Goal: Browse casually: Explore the website without a specific task or goal

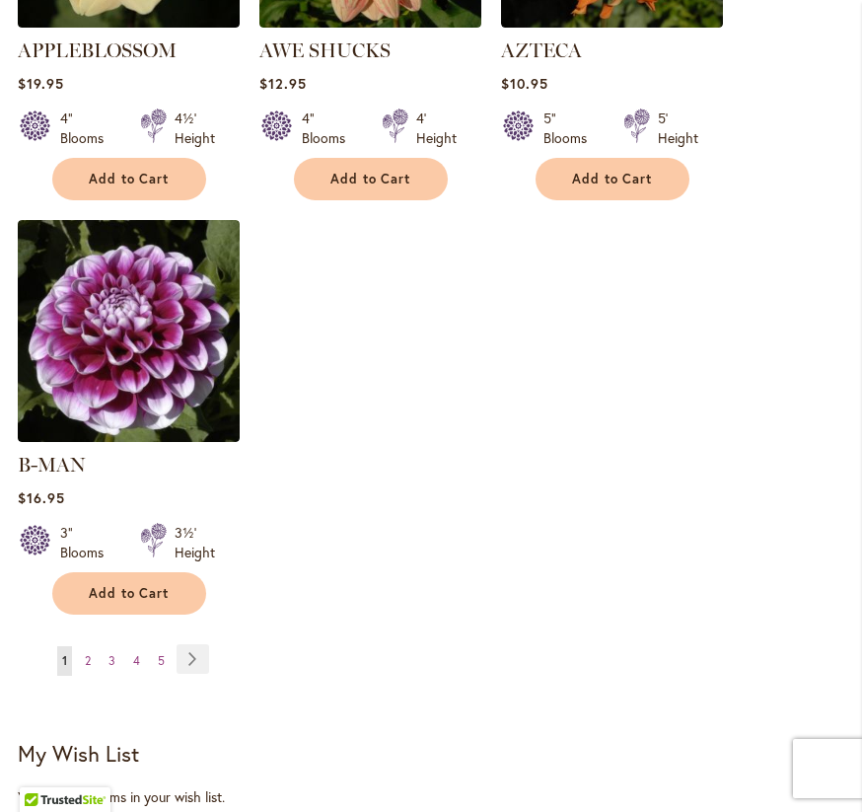
scroll to position [2688, 0]
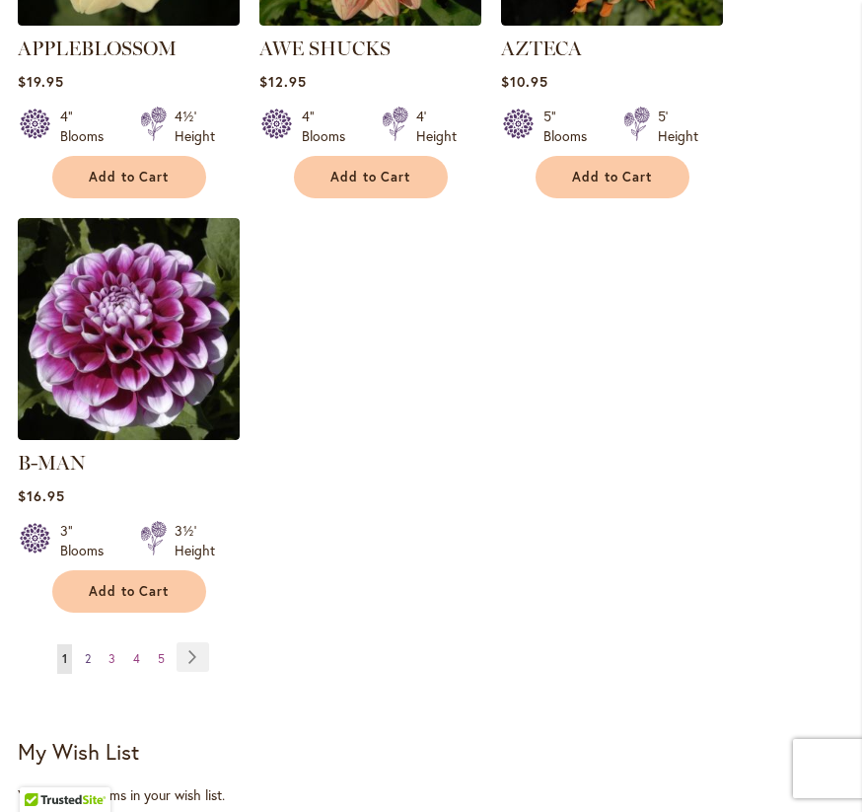
click at [91, 651] on span "2" at bounding box center [88, 658] width 6 height 15
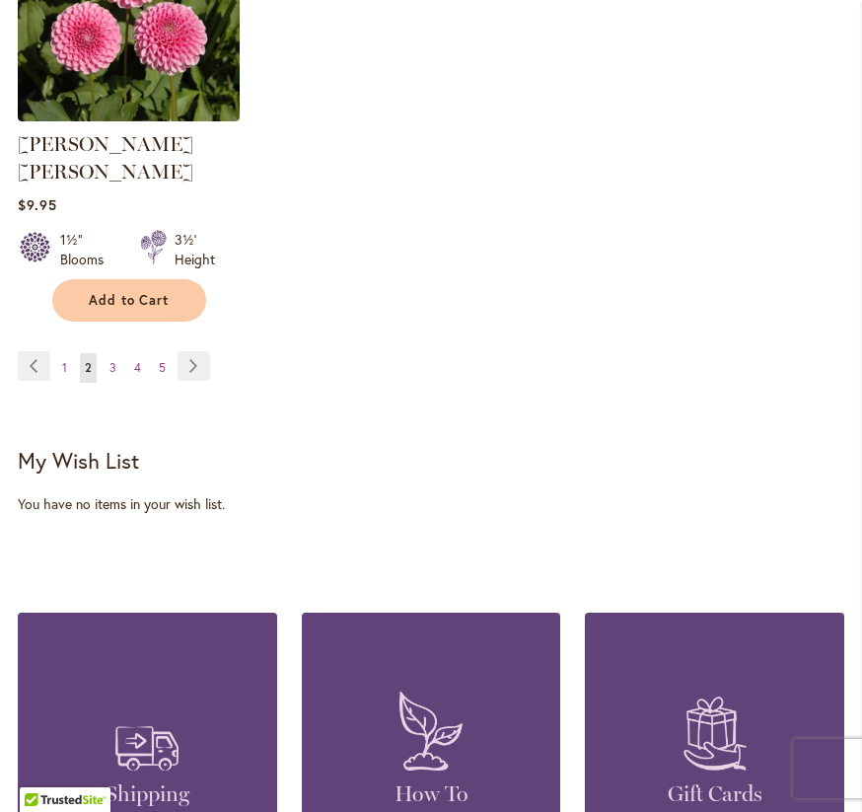
scroll to position [3019, 0]
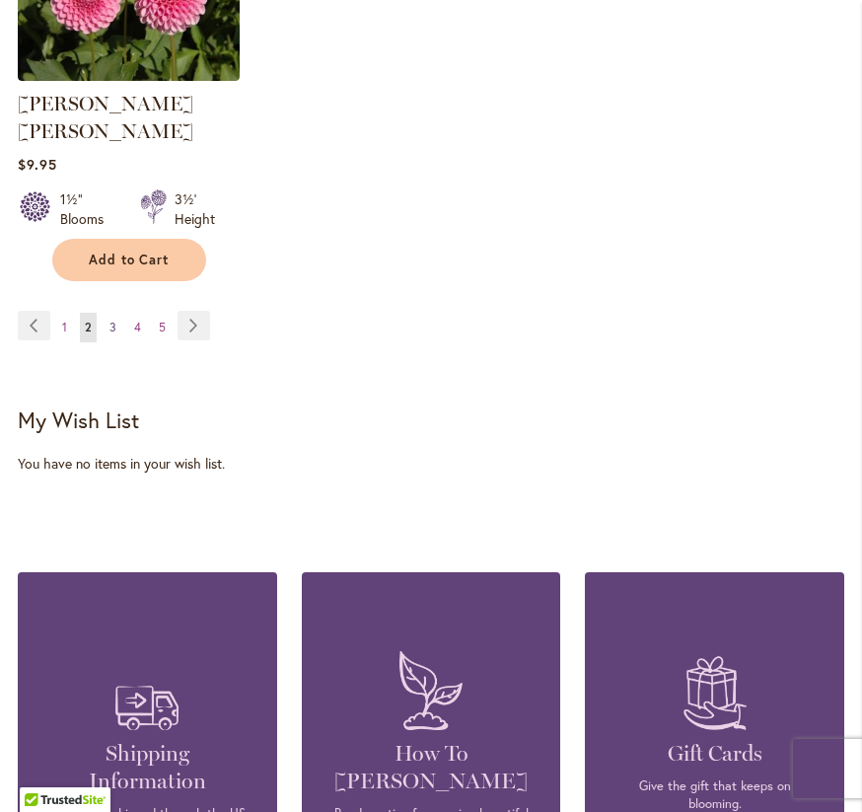
click at [113, 320] on span "3" at bounding box center [113, 327] width 7 height 15
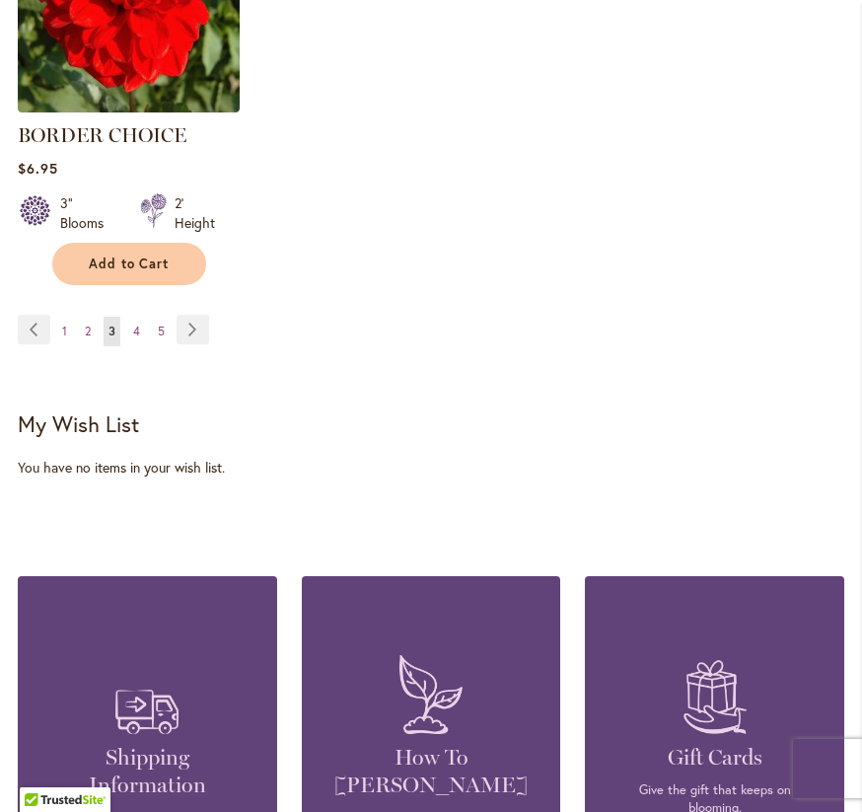
scroll to position [2969, 0]
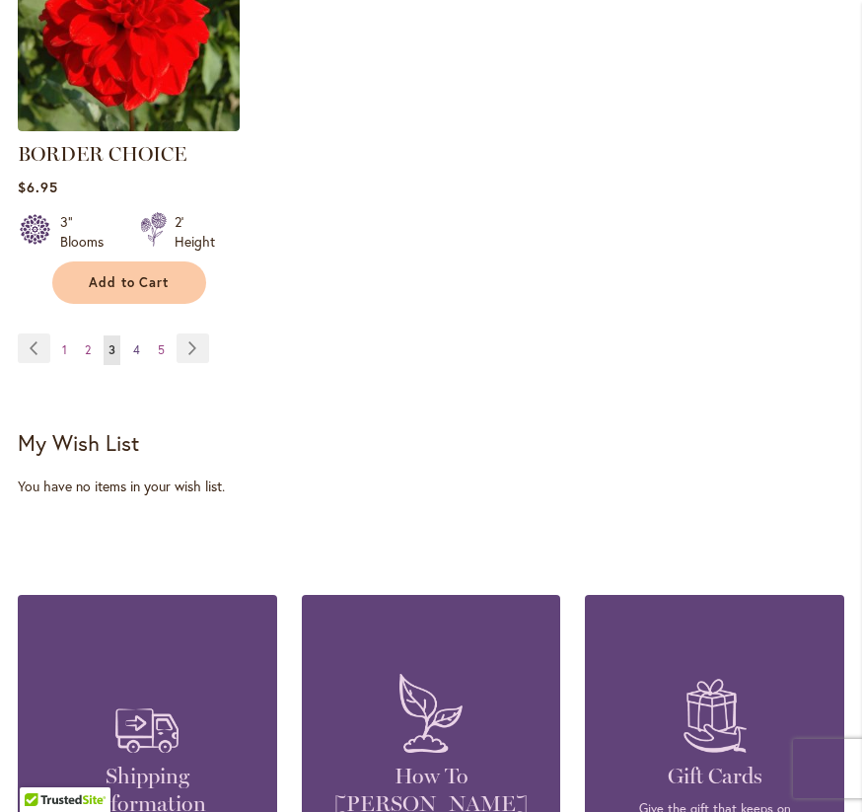
click at [135, 349] on span "4" at bounding box center [136, 349] width 7 height 15
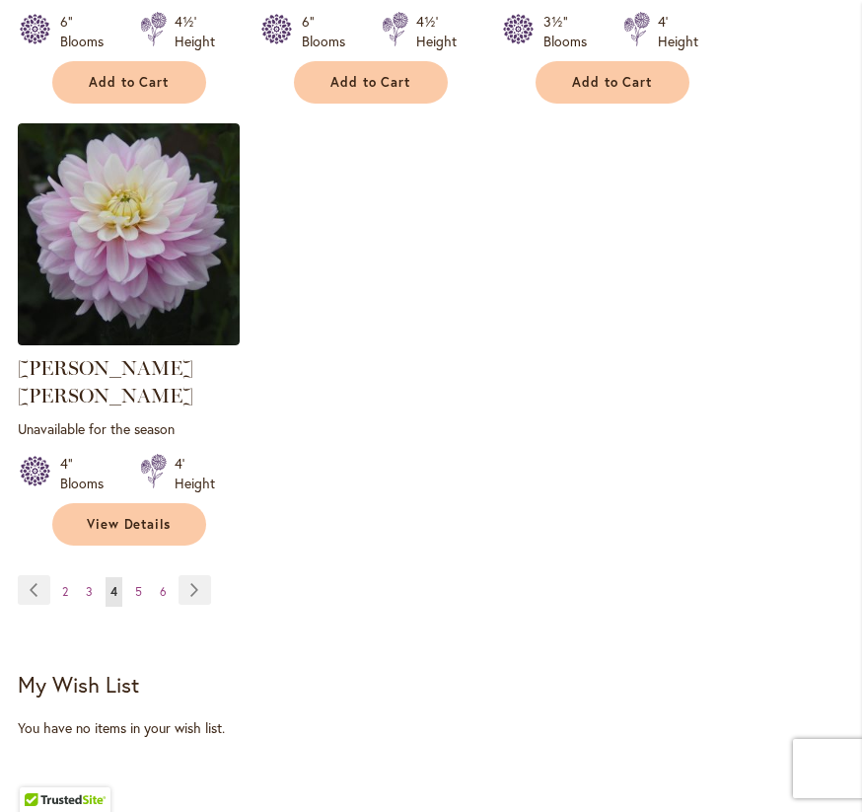
scroll to position [2798, 0]
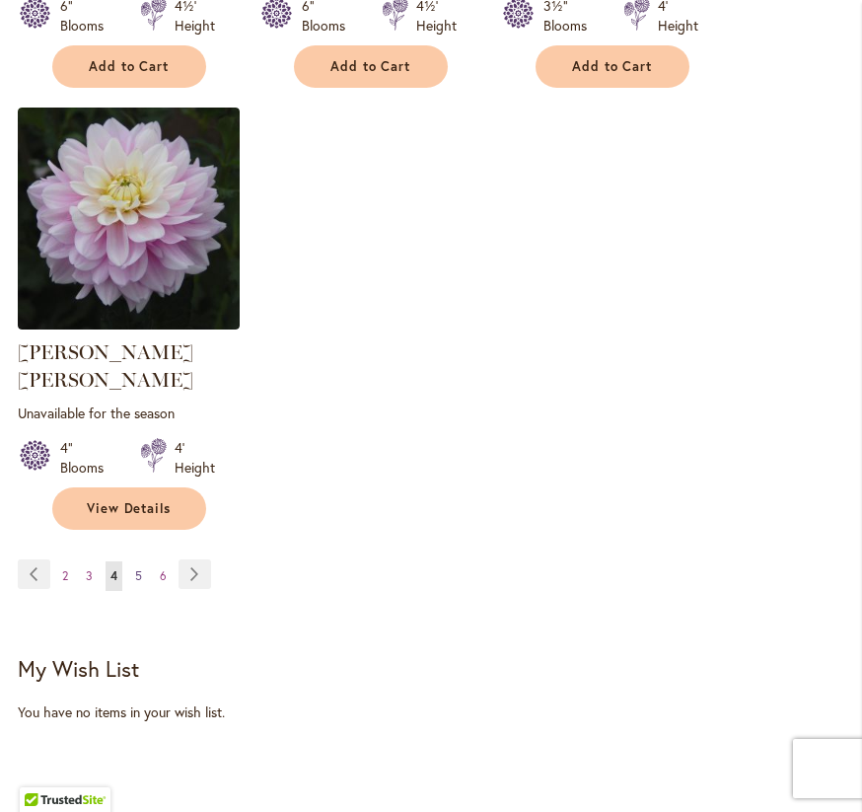
click at [139, 568] on span "5" at bounding box center [138, 575] width 7 height 15
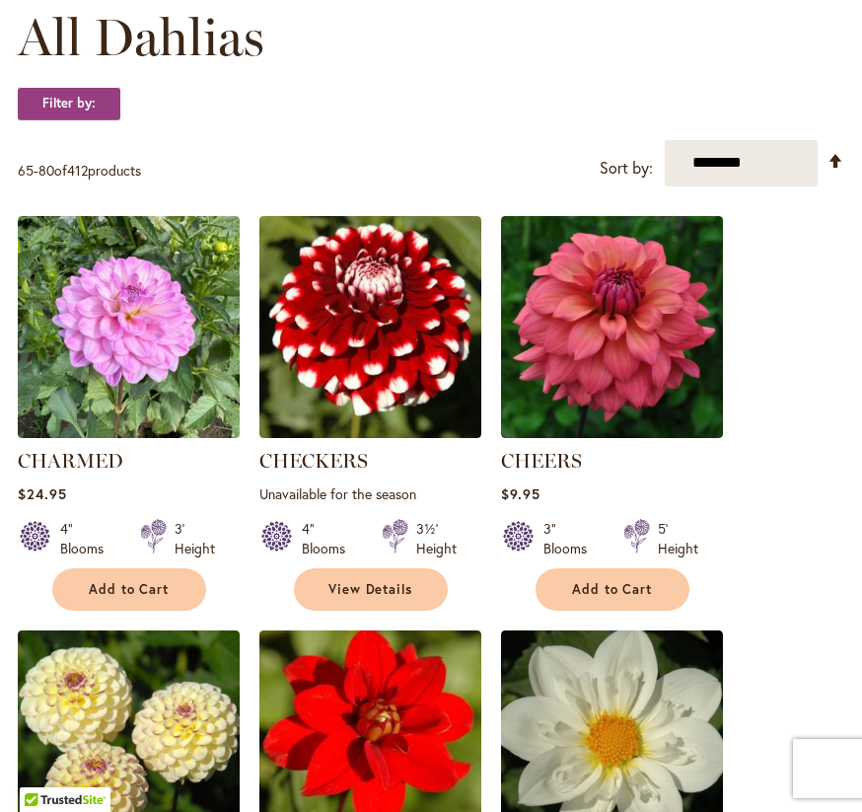
scroll to position [630, 0]
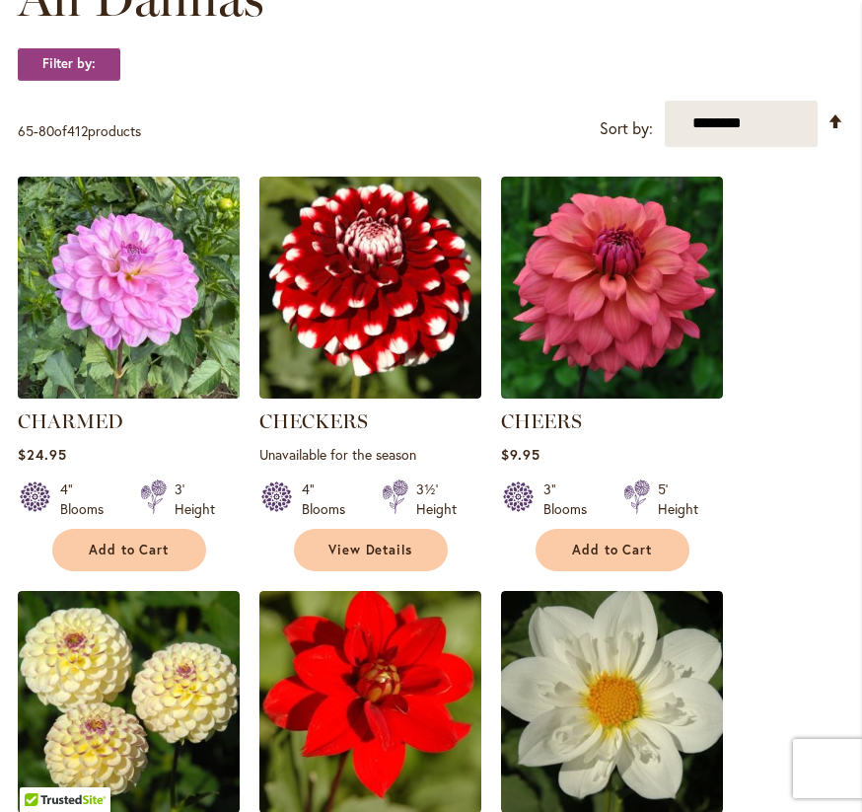
click at [153, 299] on img at bounding box center [128, 287] width 233 height 233
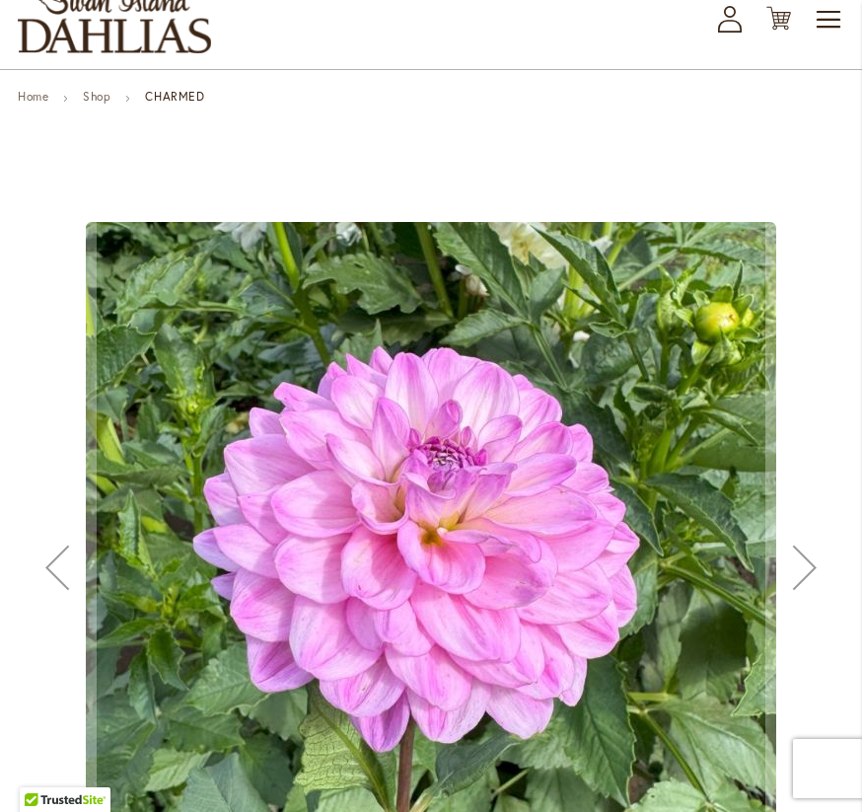
scroll to position [131, 0]
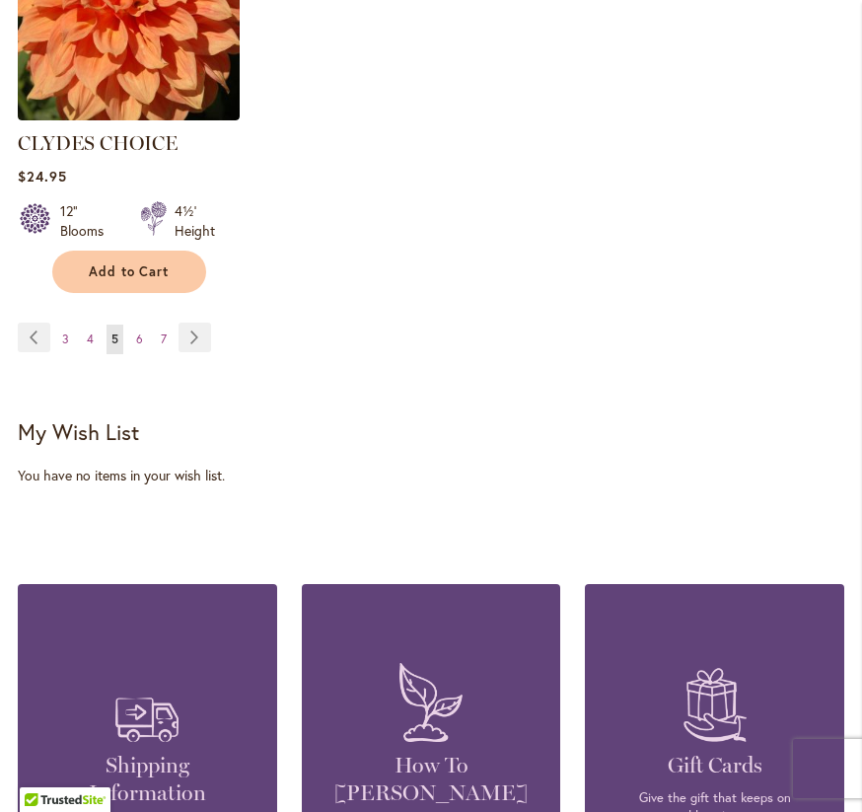
scroll to position [3059, 0]
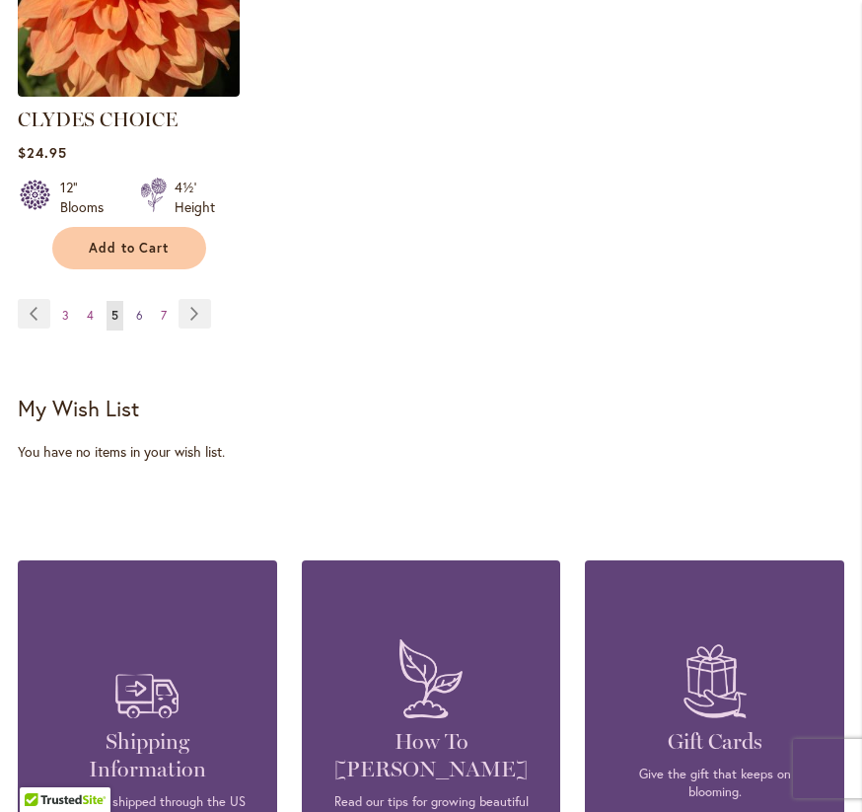
click at [137, 308] on span "6" at bounding box center [139, 315] width 7 height 15
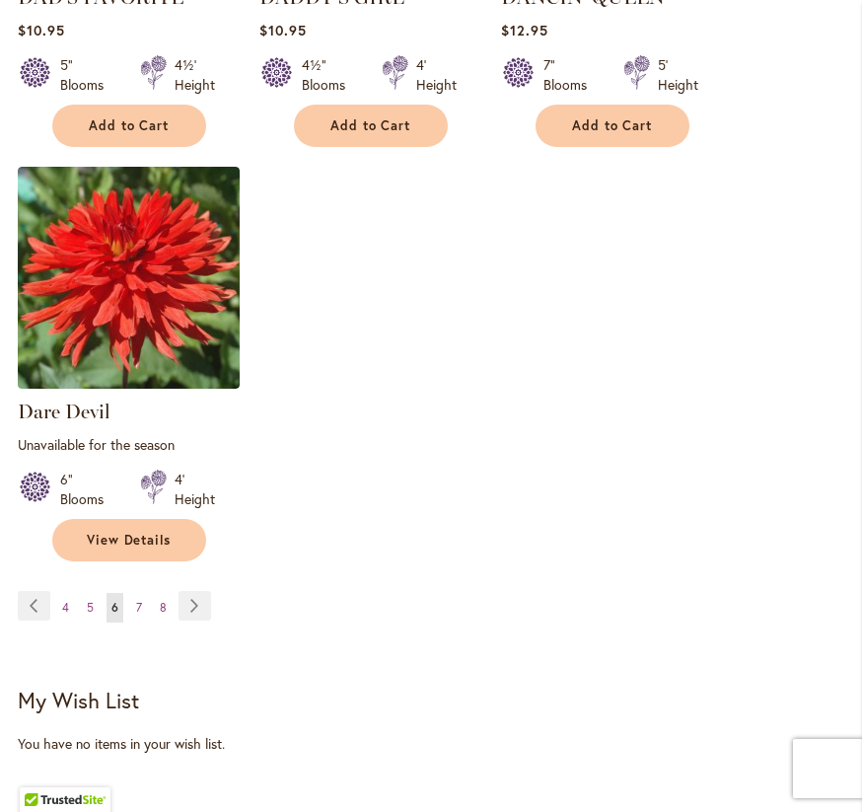
scroll to position [2891, 0]
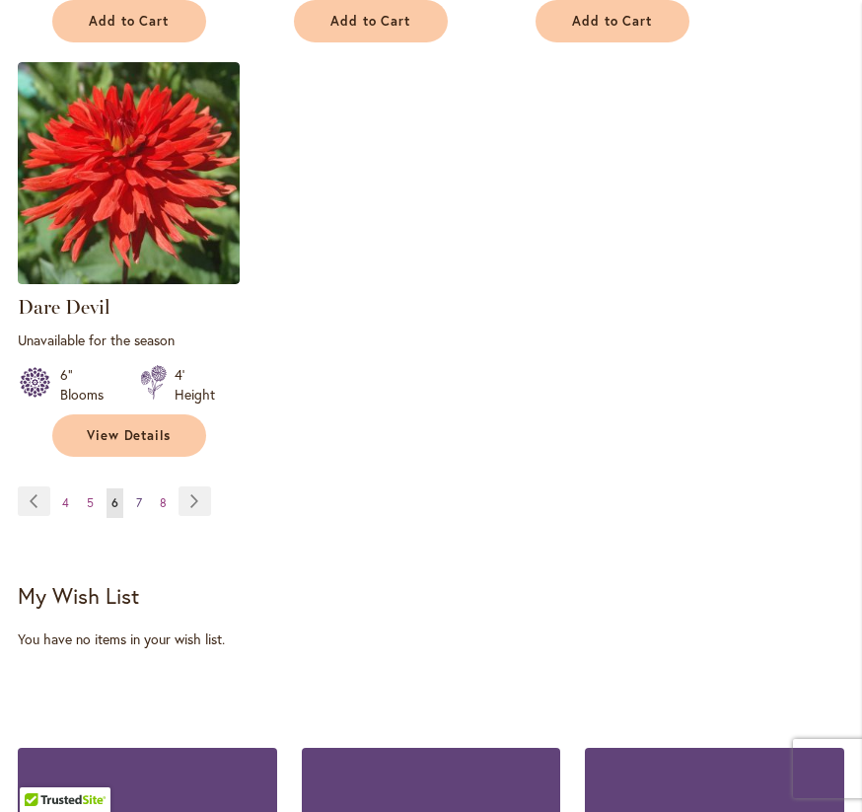
click at [136, 495] on span "7" at bounding box center [139, 502] width 6 height 15
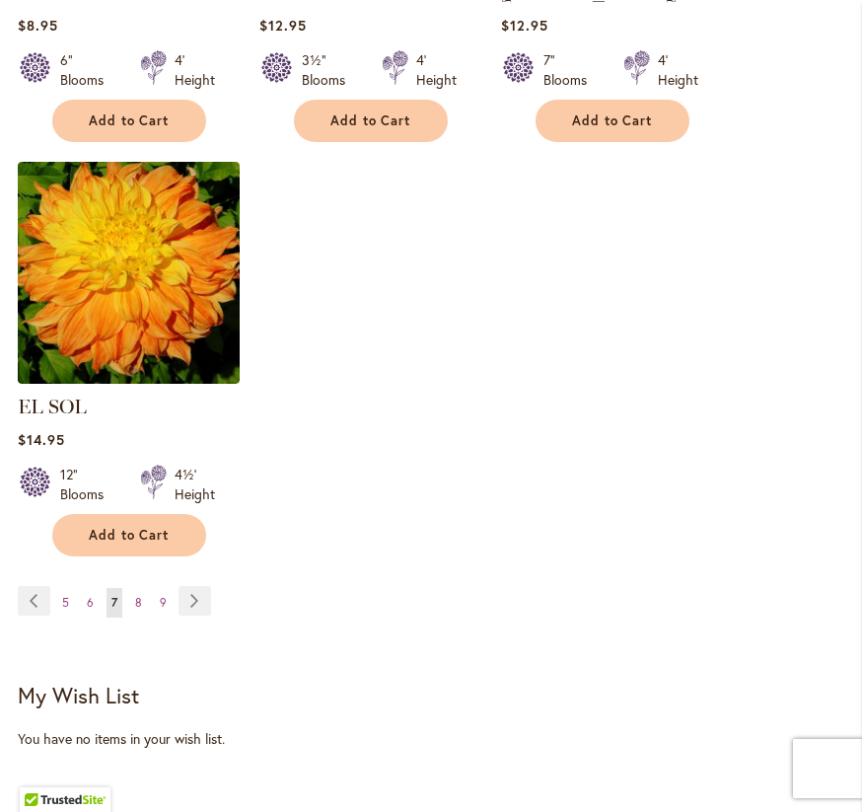
scroll to position [2769, 0]
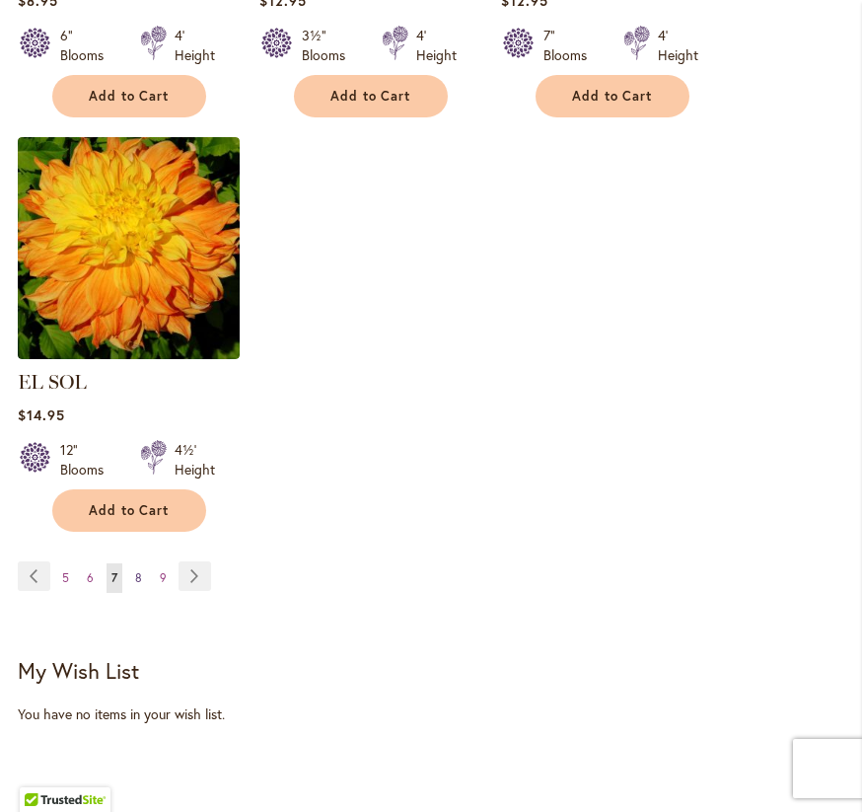
click at [136, 570] on span "8" at bounding box center [138, 577] width 7 height 15
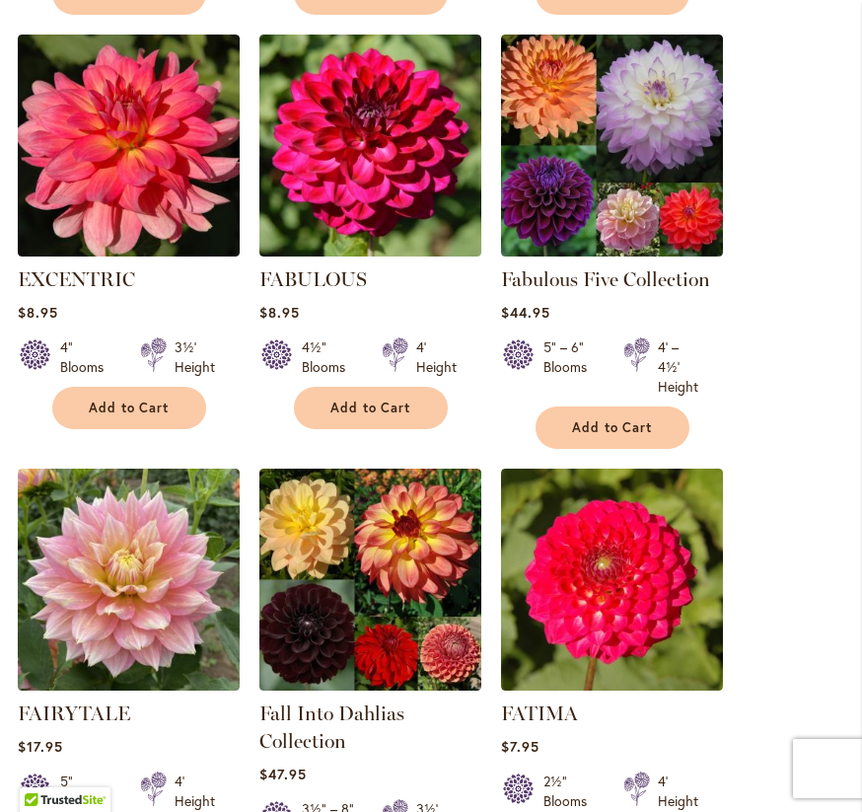
scroll to position [1542, 0]
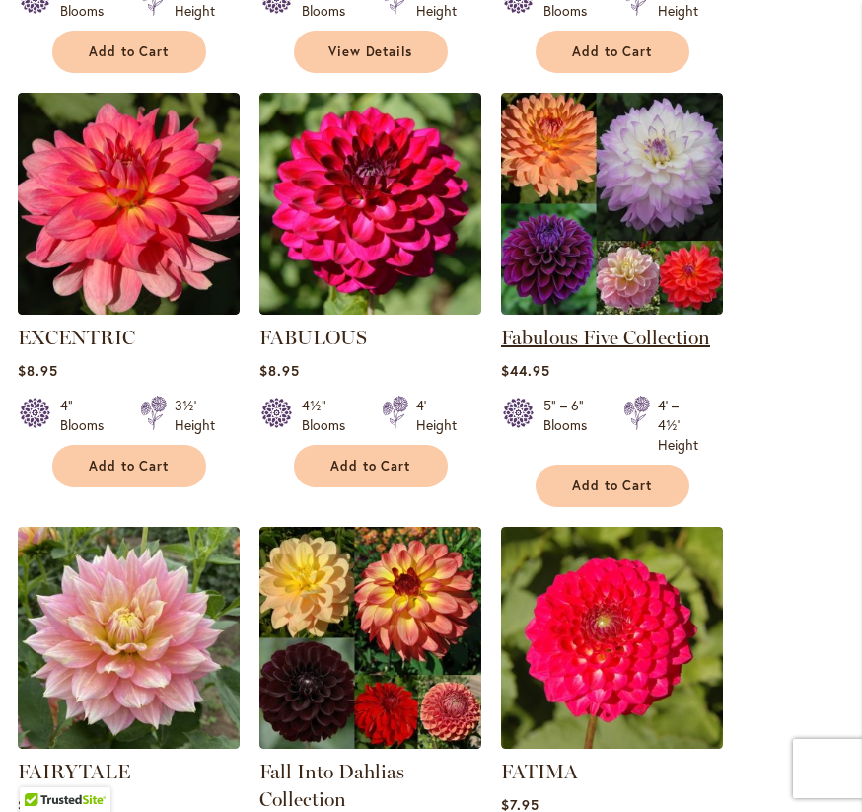
click at [589, 336] on link "Fabulous Five Collection" at bounding box center [605, 338] width 209 height 24
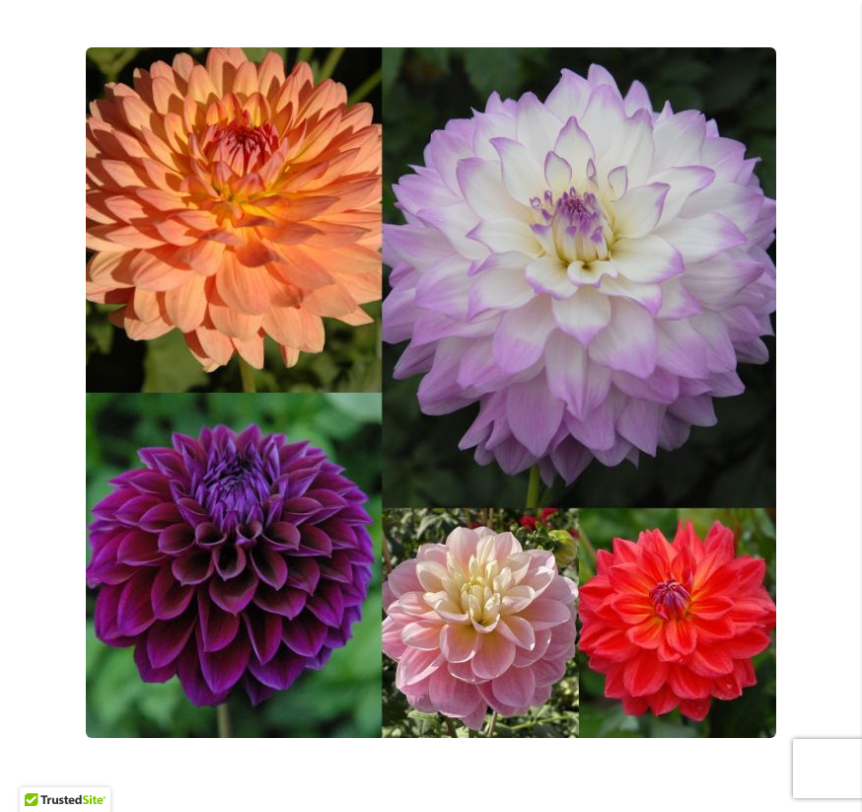
scroll to position [193, 0]
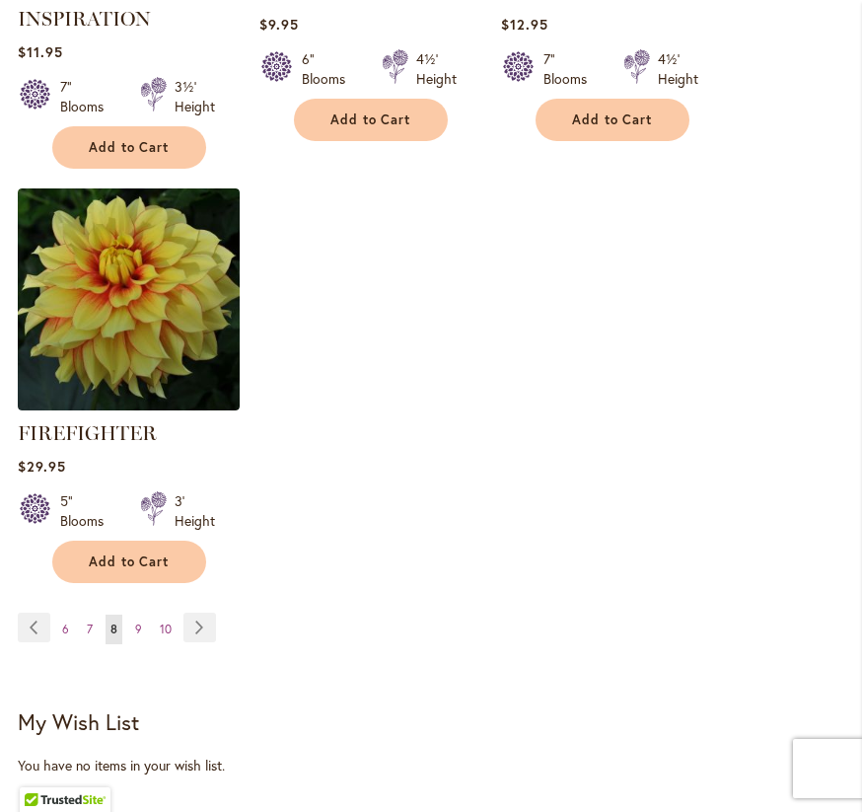
scroll to position [2858, 0]
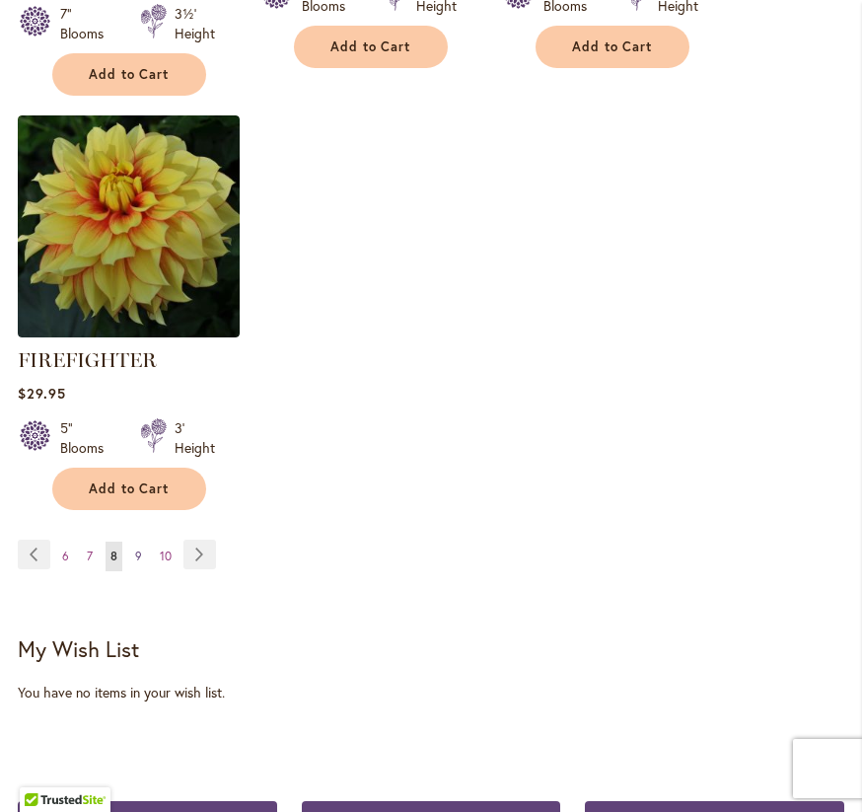
click at [139, 550] on span "9" at bounding box center [138, 556] width 7 height 15
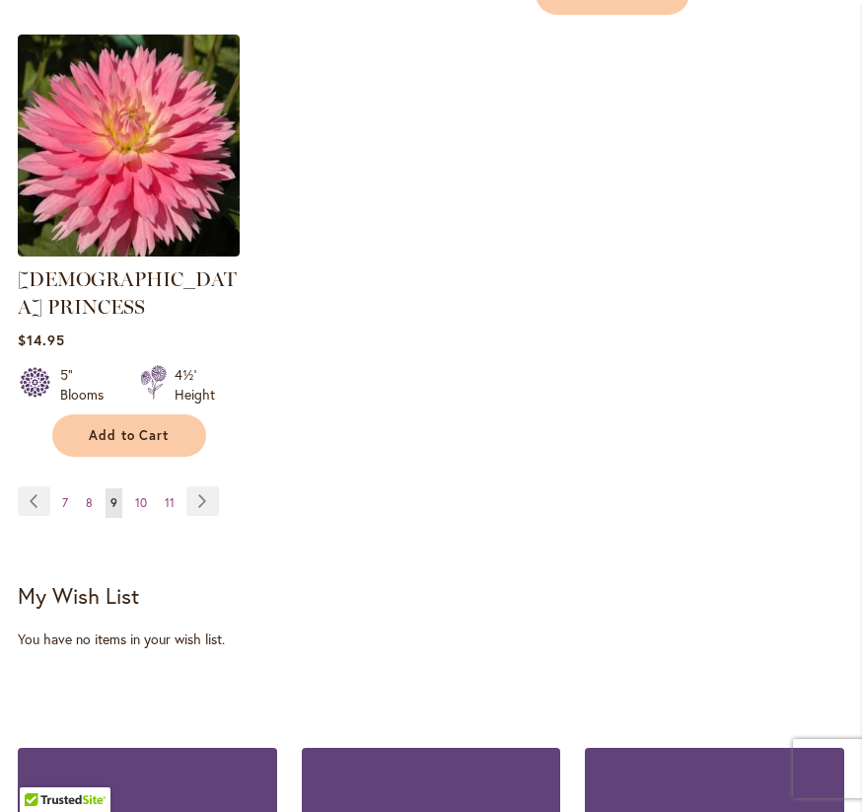
scroll to position [3182, 0]
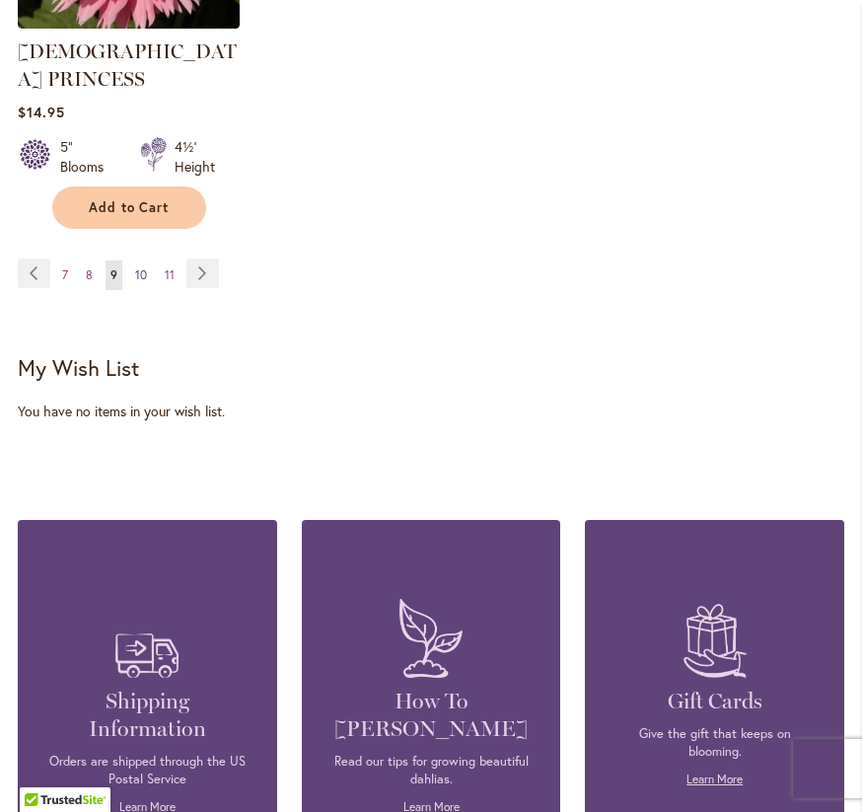
click at [141, 267] on span "10" at bounding box center [141, 274] width 12 height 15
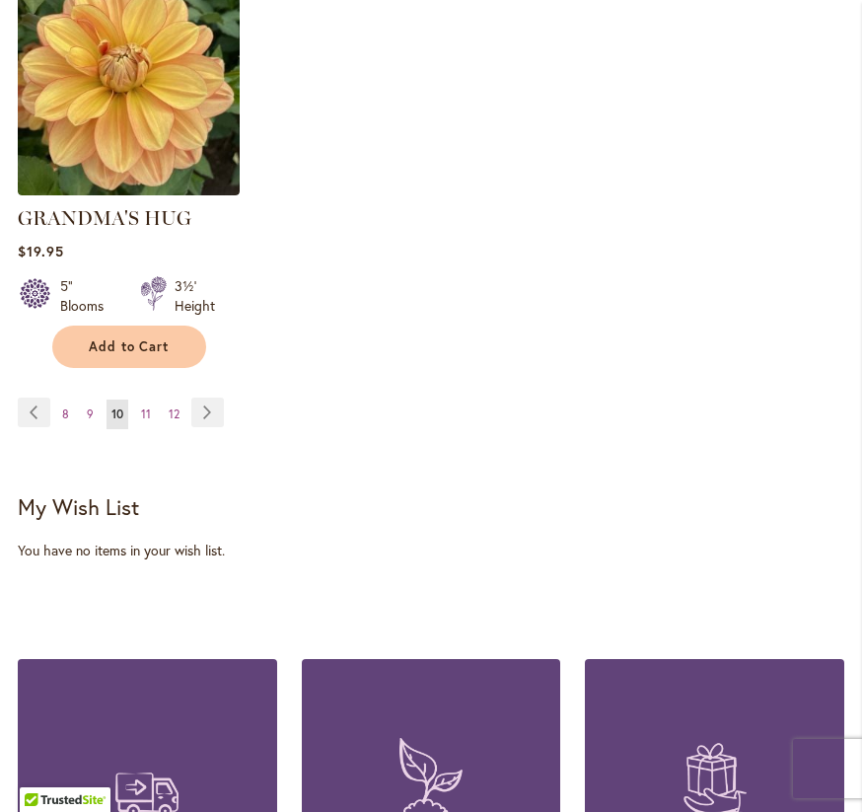
scroll to position [3025, 0]
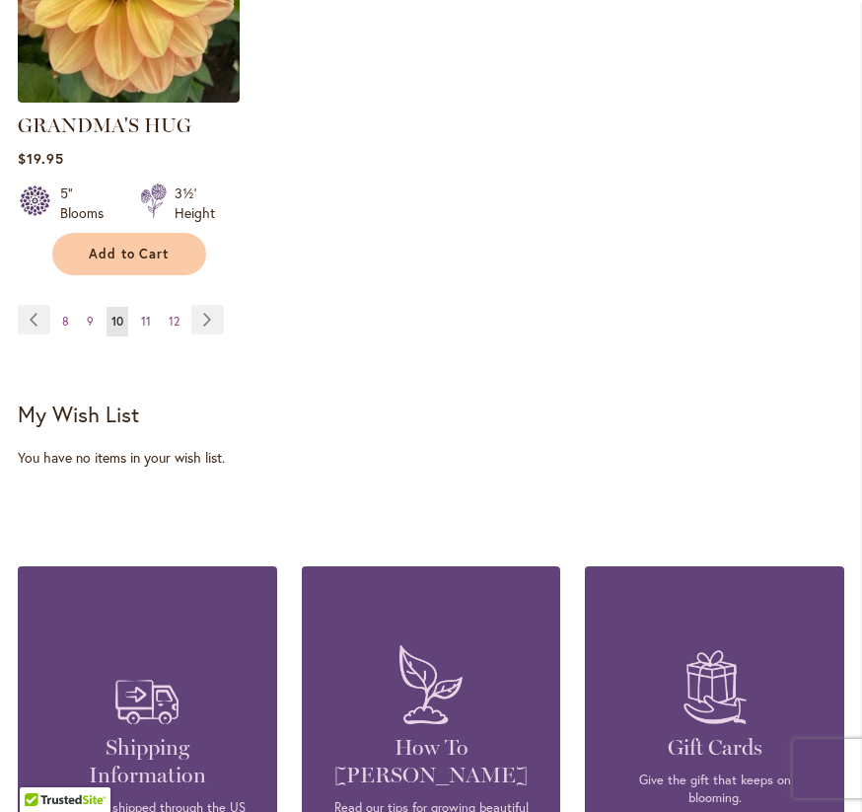
click at [151, 307] on link "Page 11" at bounding box center [146, 322] width 20 height 30
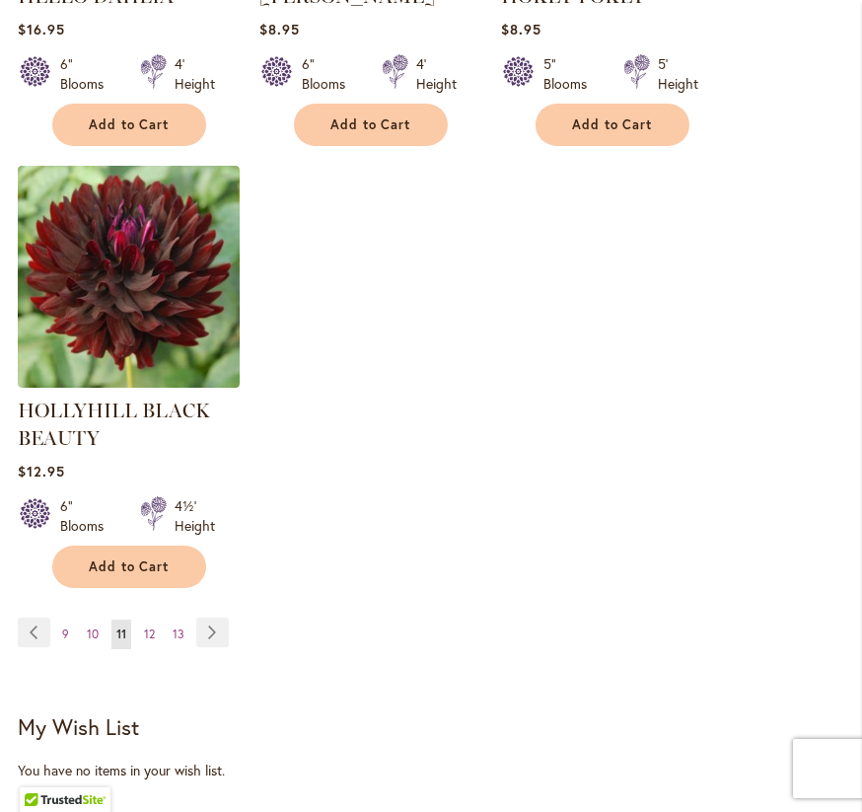
scroll to position [2802, 0]
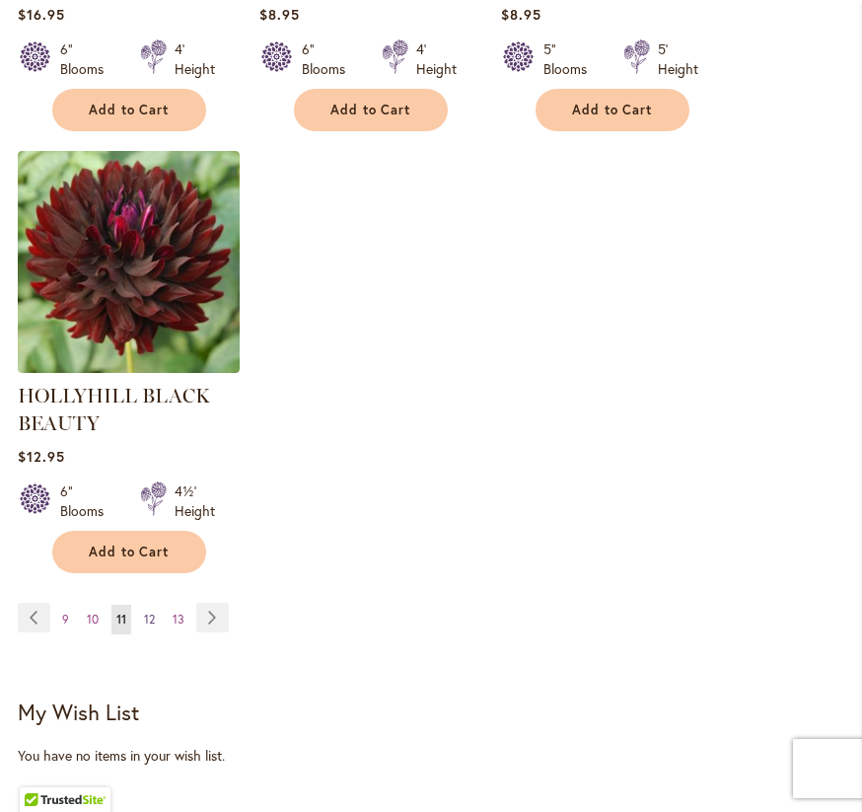
click at [149, 614] on span "12" at bounding box center [149, 619] width 11 height 15
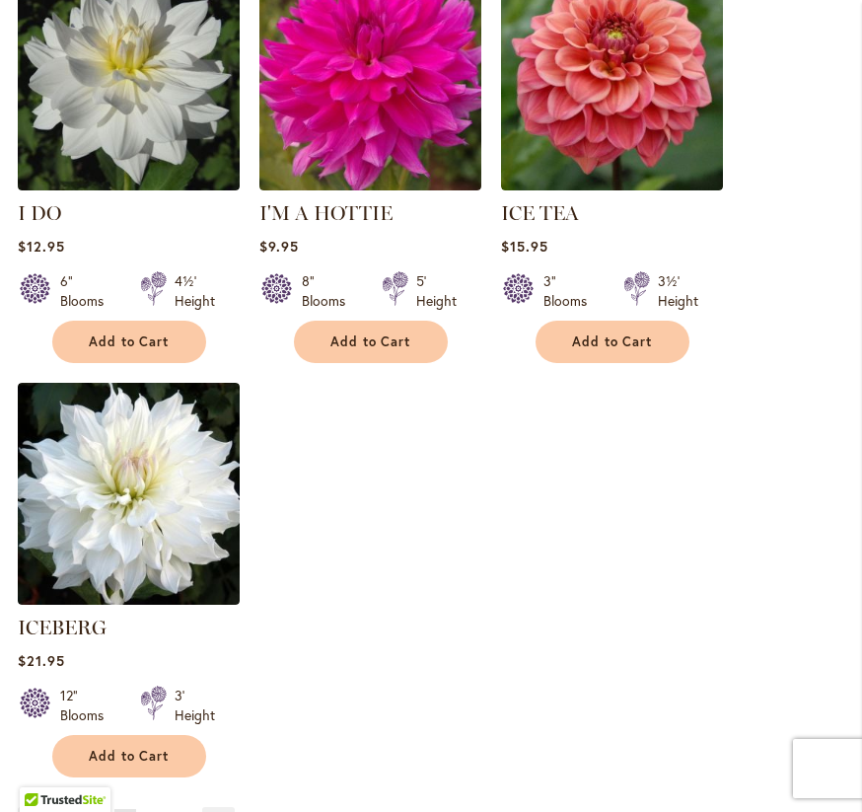
scroll to position [2525, 0]
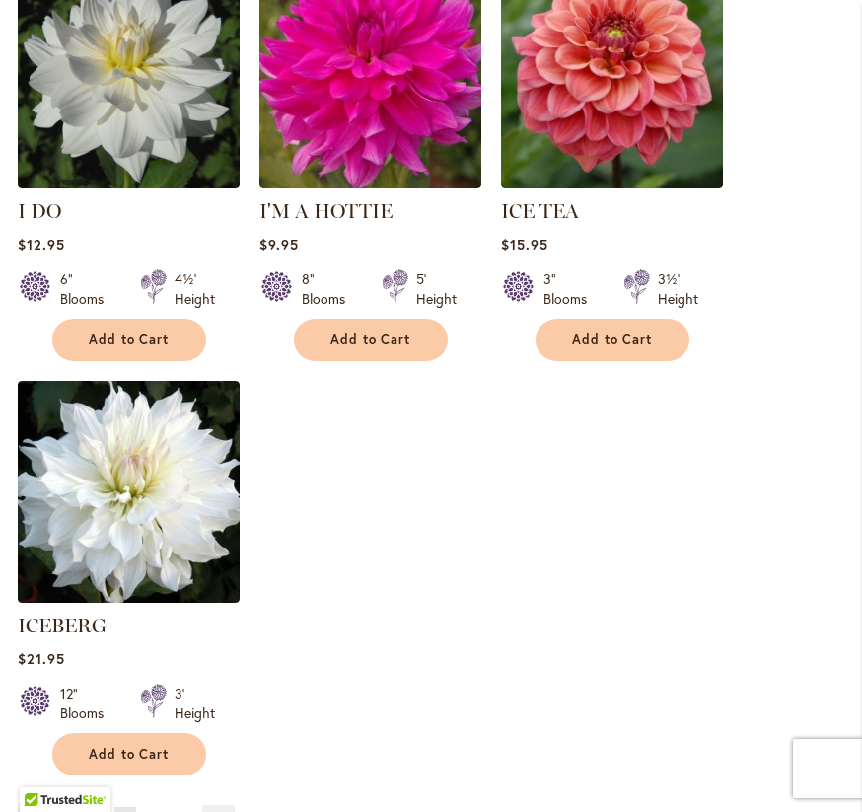
click at [151, 811] on span "13" at bounding box center [155, 821] width 12 height 15
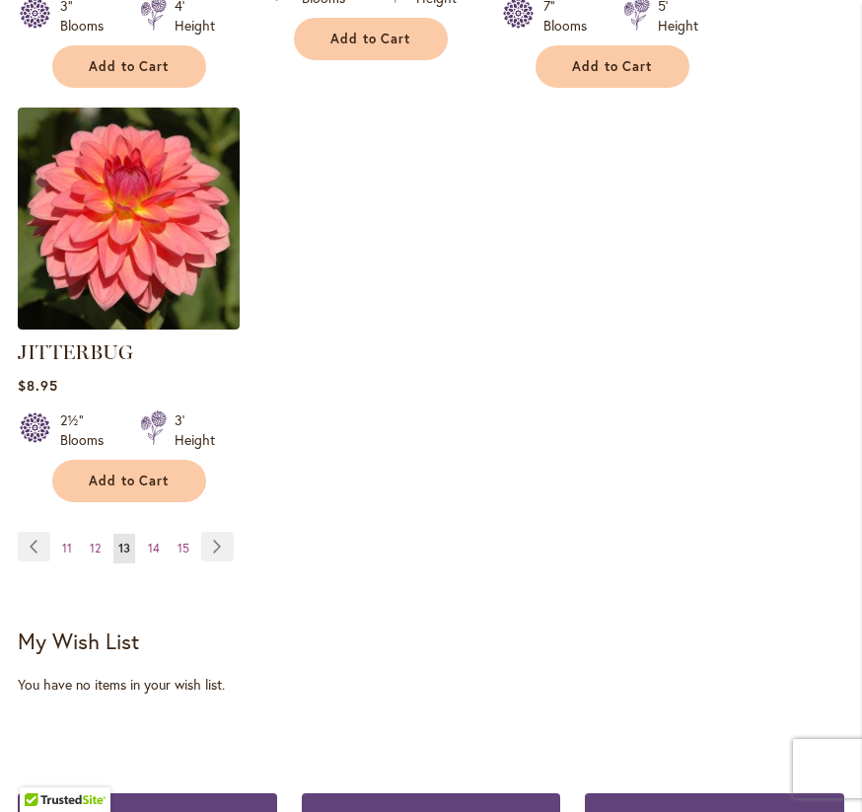
scroll to position [2895, 0]
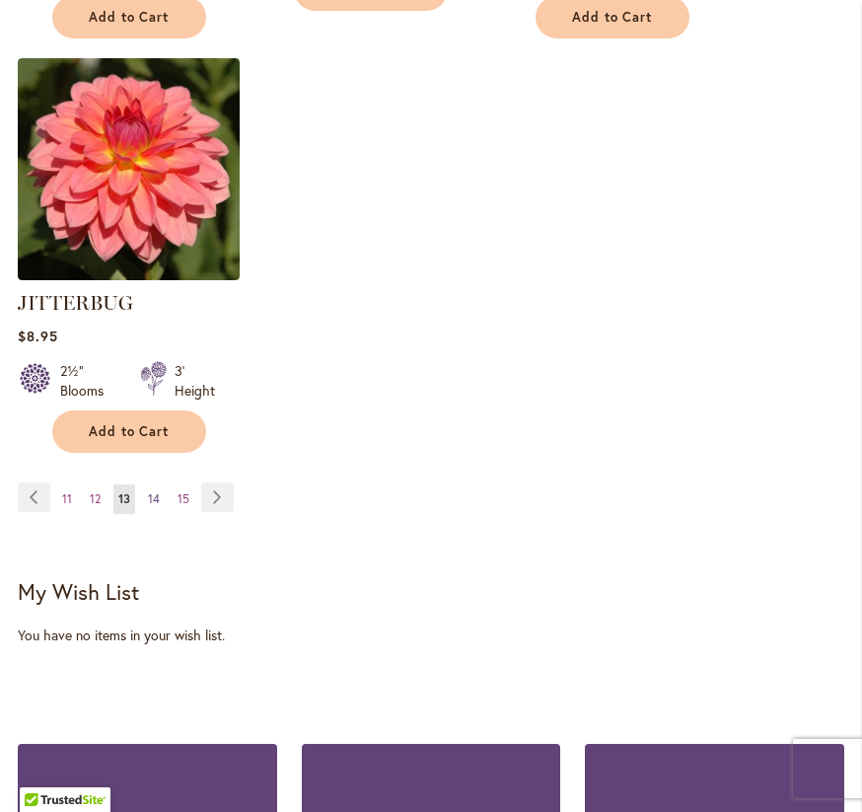
click at [152, 491] on span "14" at bounding box center [154, 498] width 12 height 15
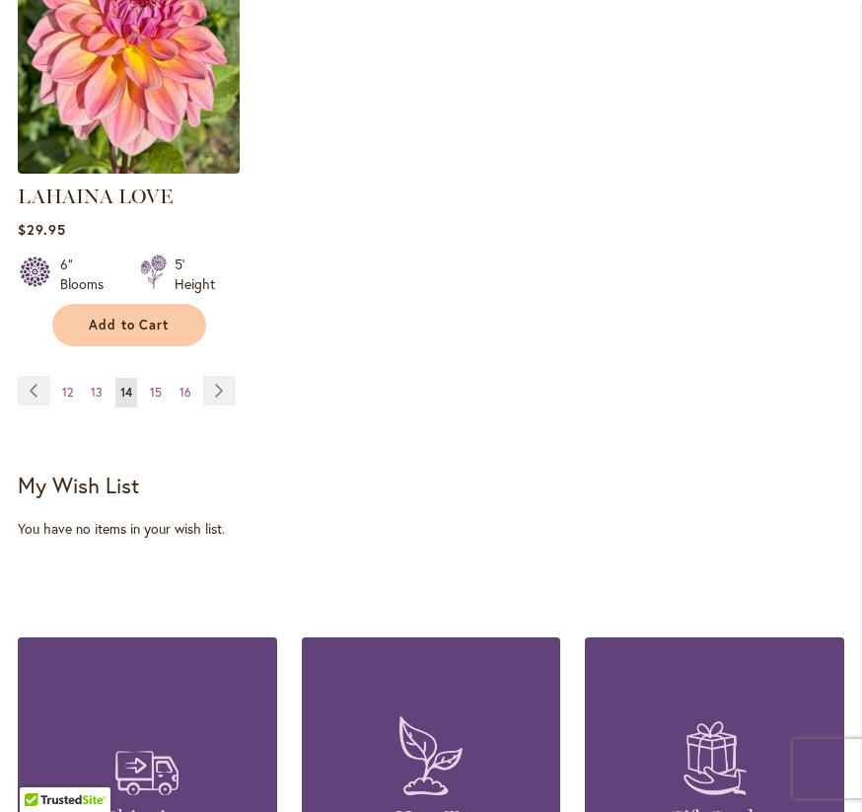
scroll to position [2955, 0]
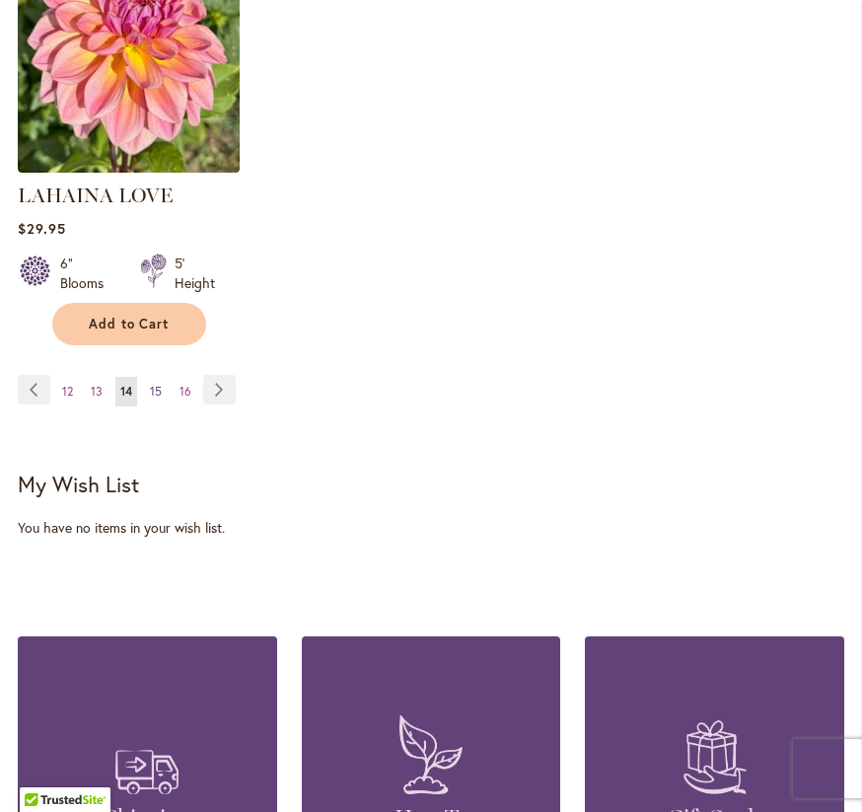
click at [153, 384] on span "15" at bounding box center [156, 391] width 12 height 15
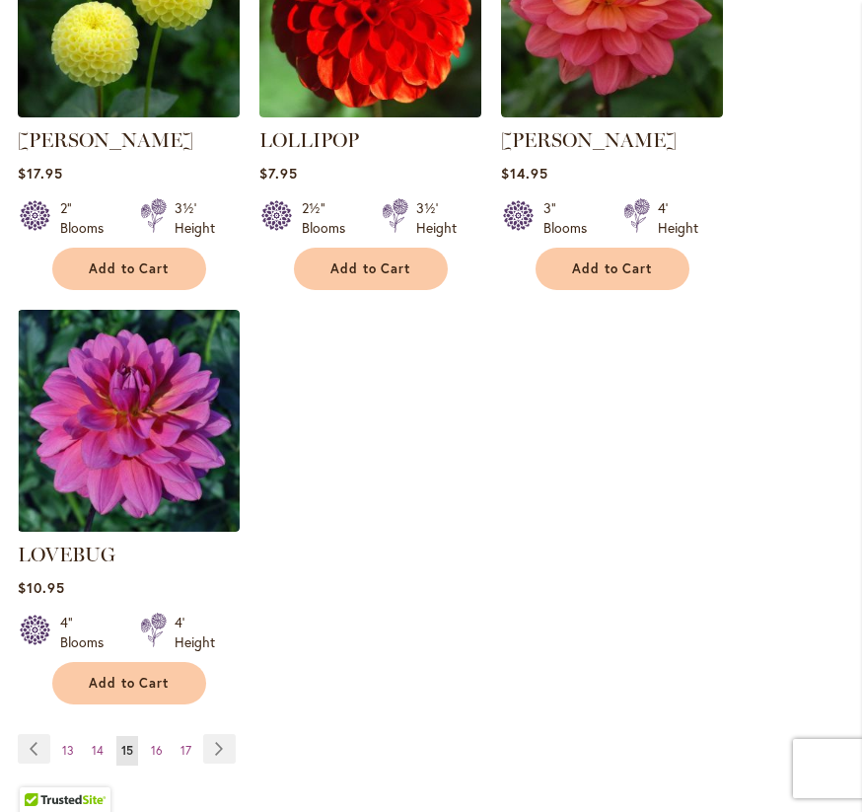
scroll to position [2723, 0]
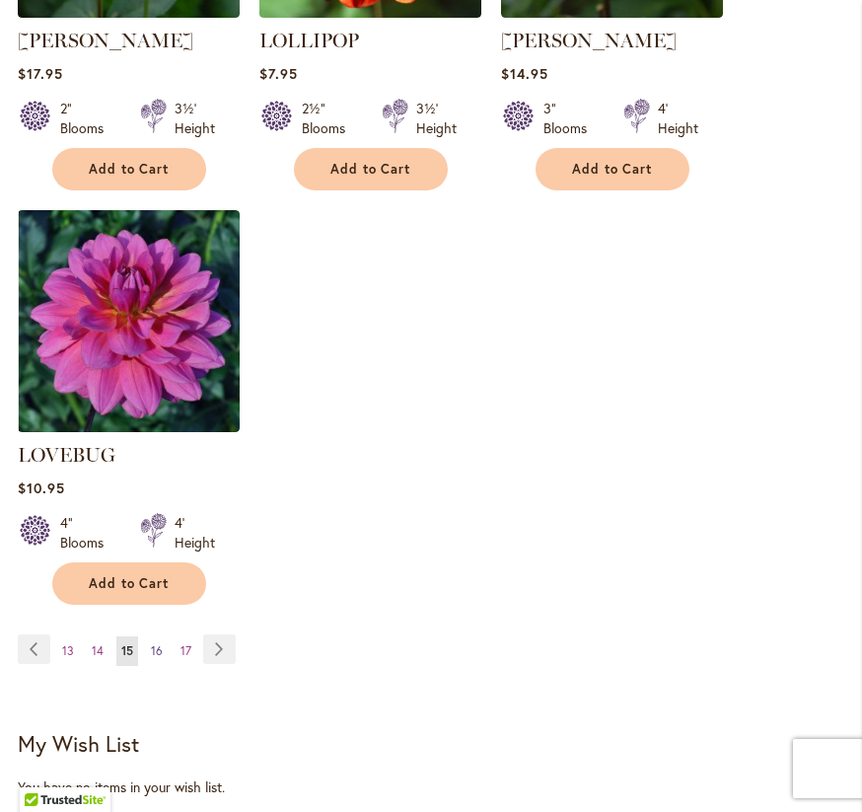
click at [153, 643] on span "16" at bounding box center [157, 650] width 12 height 15
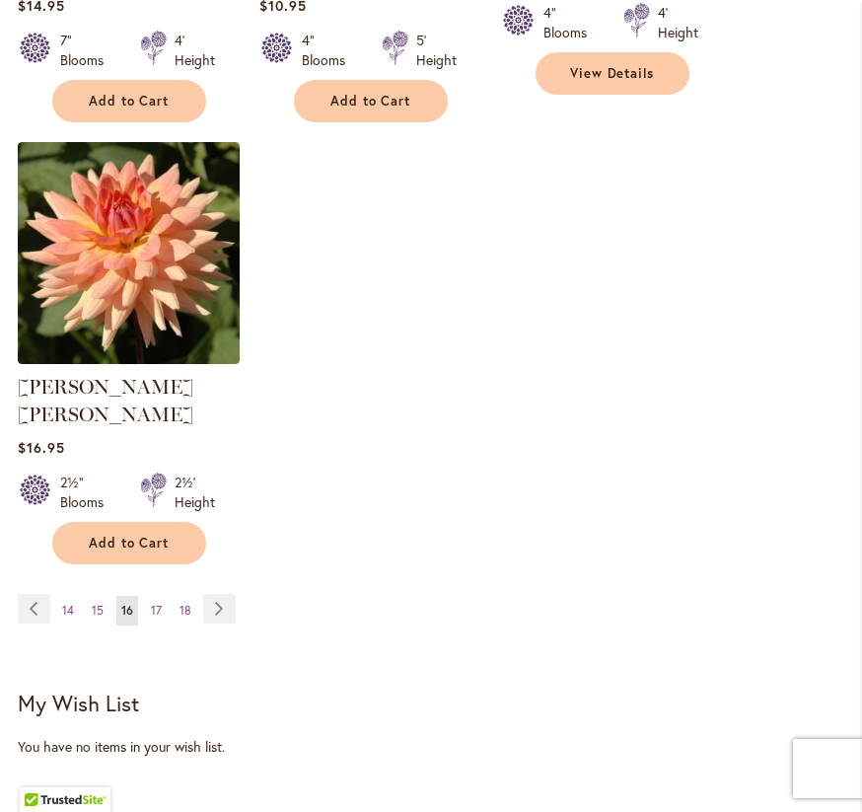
scroll to position [2799, 0]
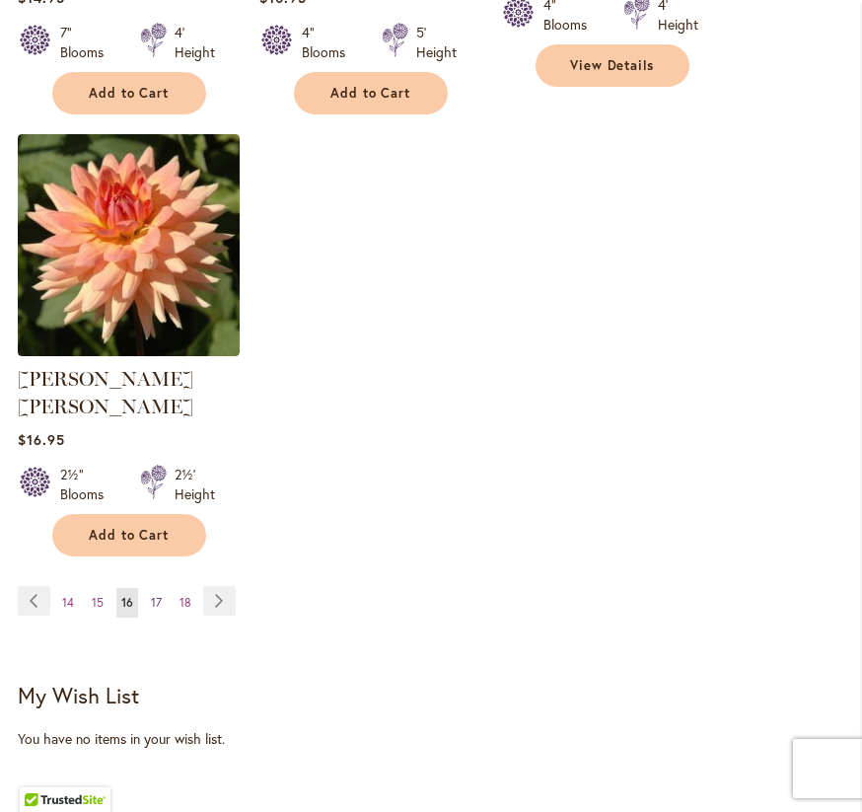
click at [154, 595] on span "17" at bounding box center [156, 602] width 11 height 15
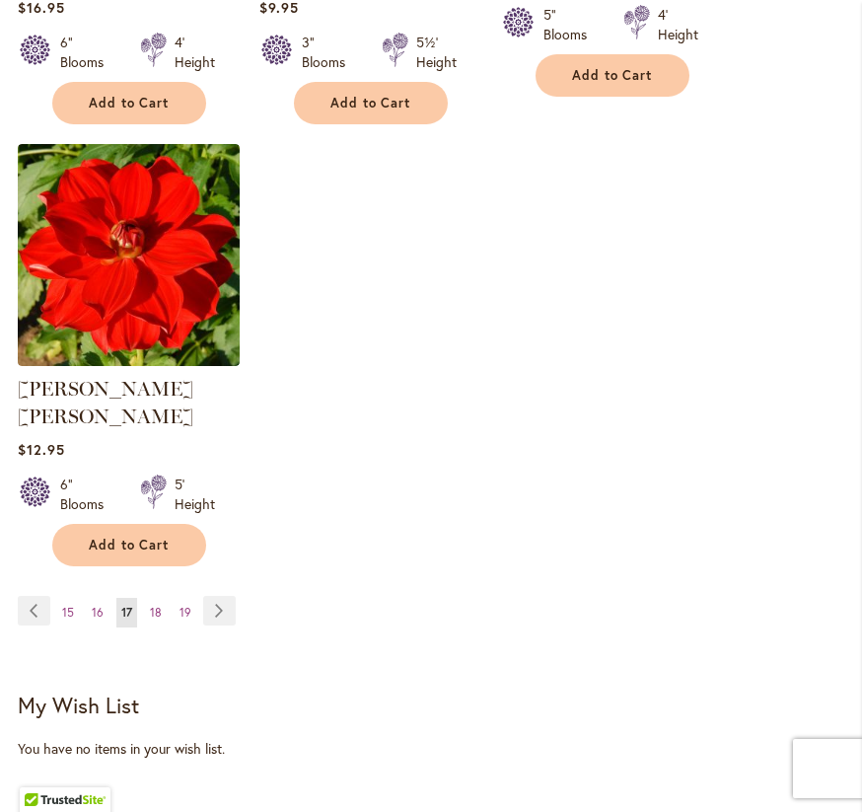
scroll to position [2799, 0]
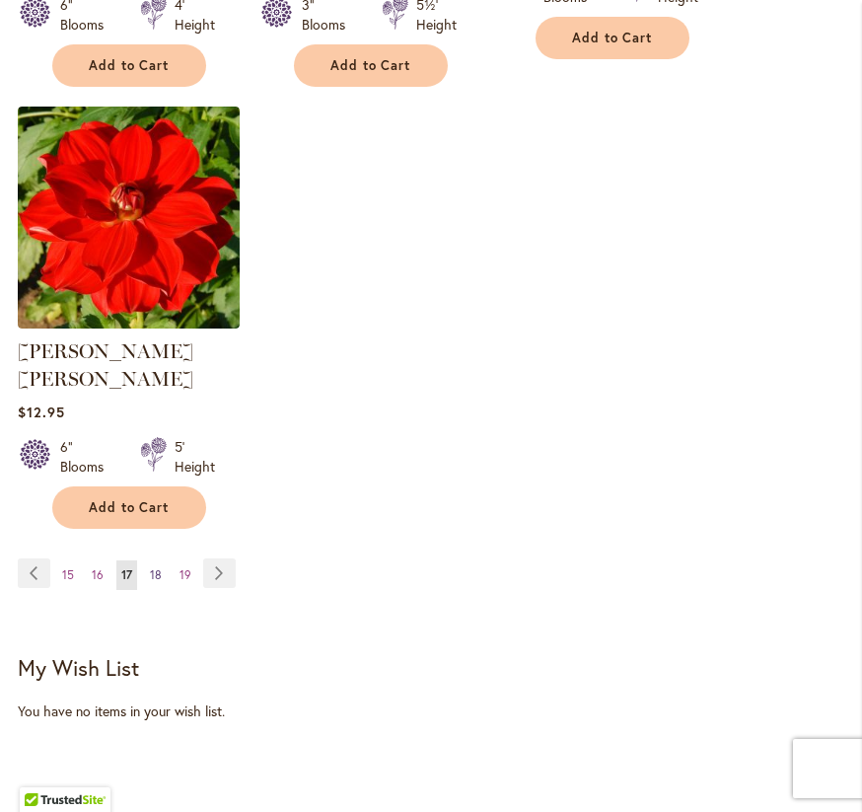
click at [154, 567] on span "18" at bounding box center [156, 574] width 12 height 15
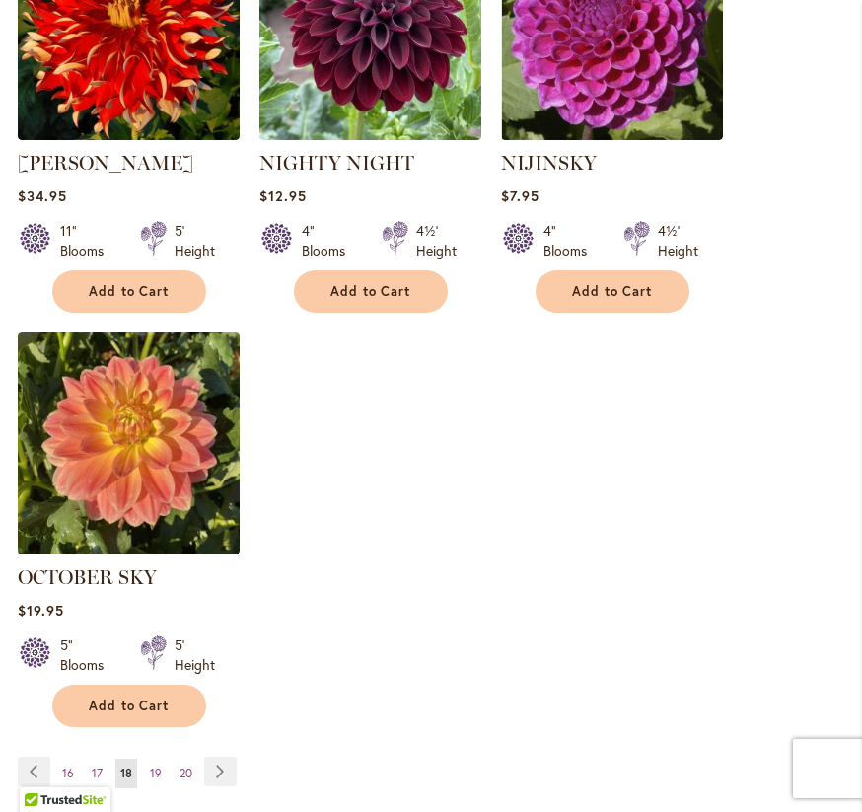
scroll to position [2675, 0]
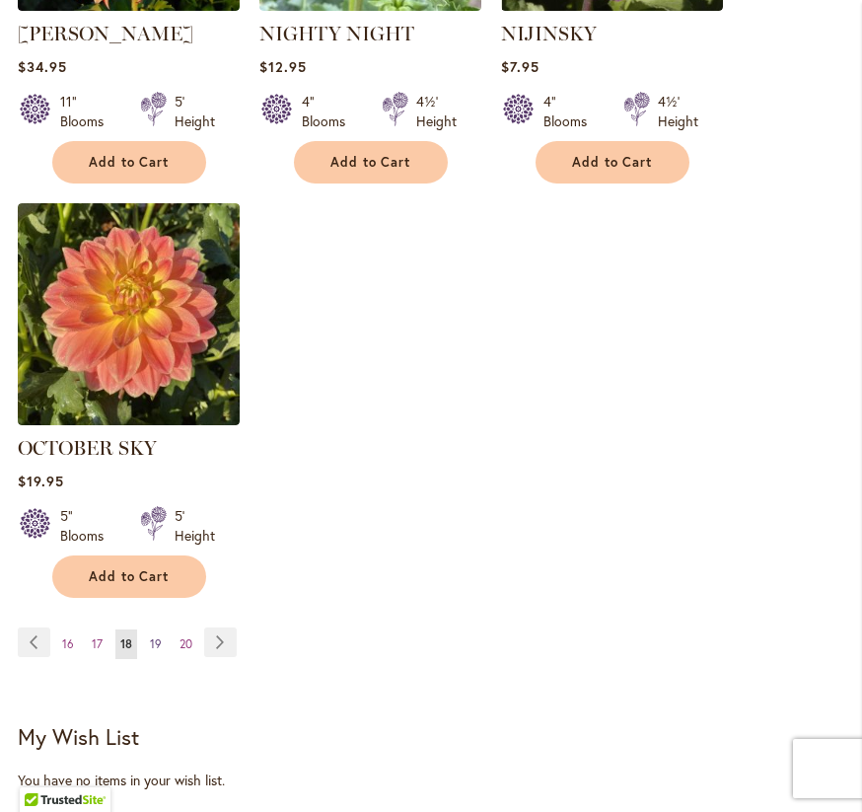
click at [159, 645] on span "19" at bounding box center [156, 643] width 12 height 15
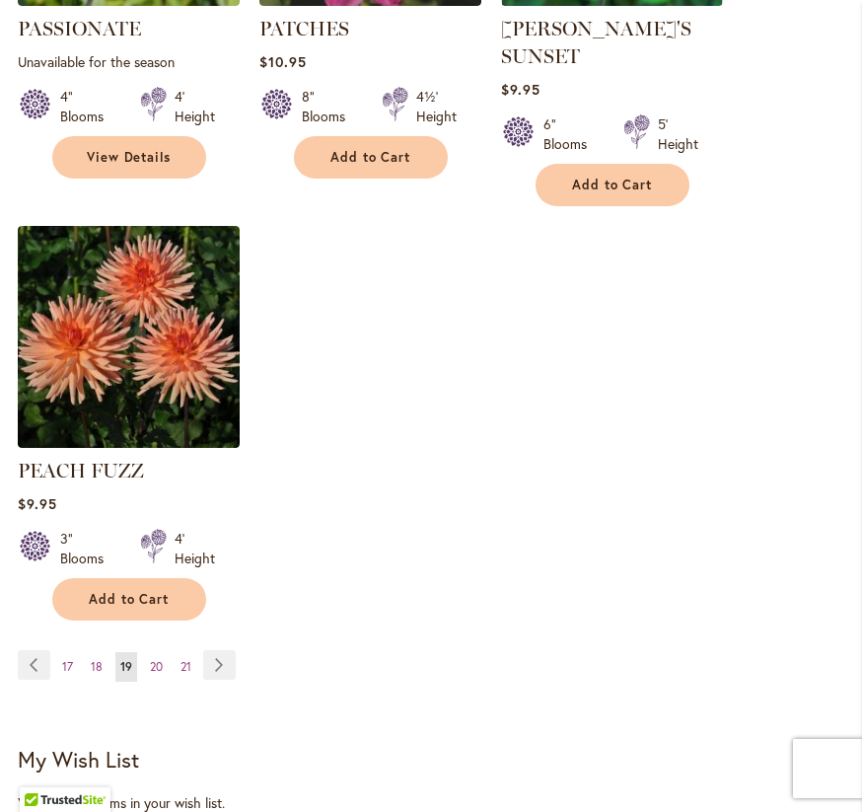
scroll to position [2749, 0]
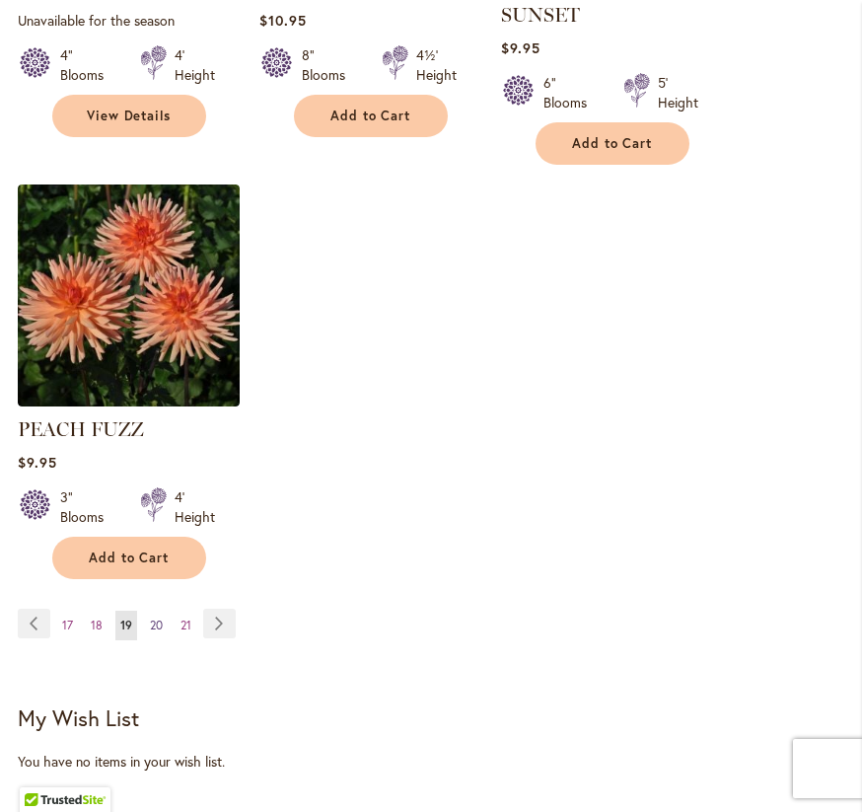
click at [153, 618] on span "20" at bounding box center [156, 625] width 13 height 15
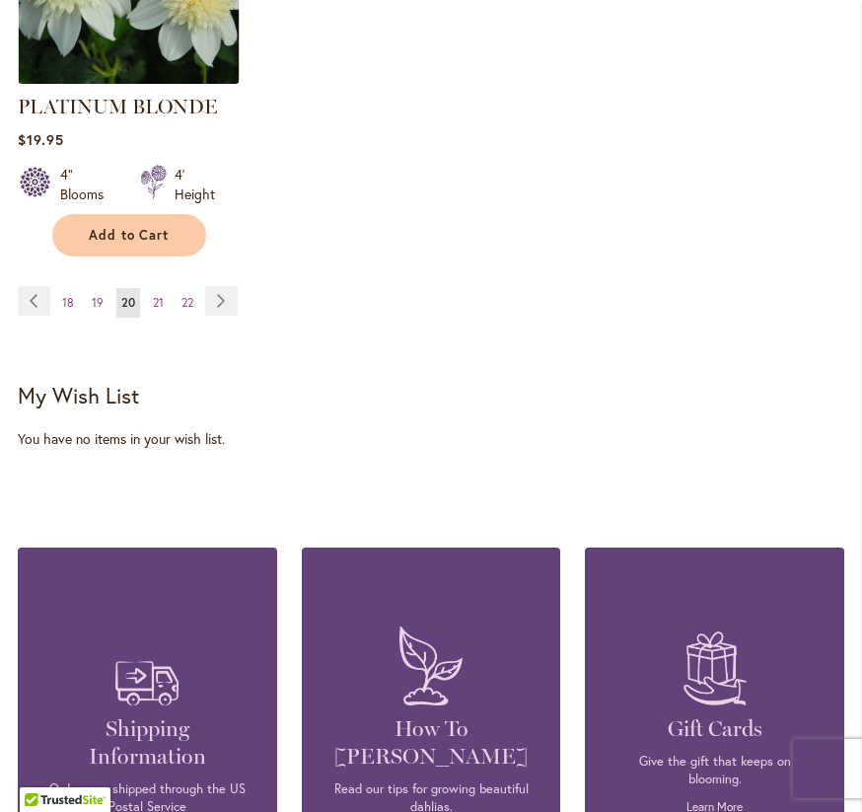
scroll to position [2808, 0]
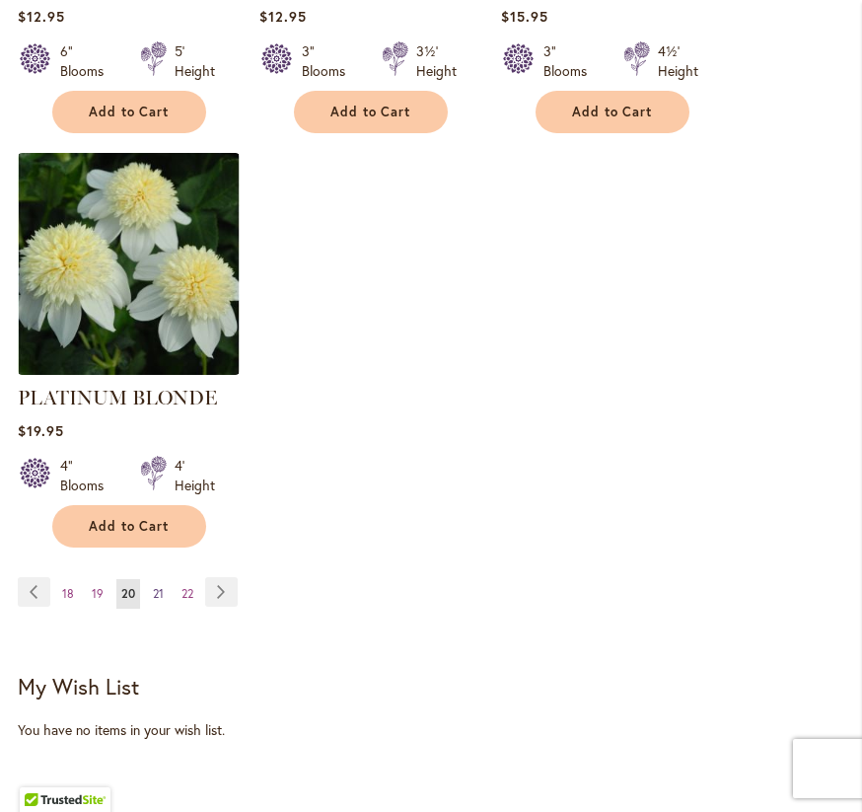
click at [159, 586] on span "21" at bounding box center [158, 593] width 11 height 15
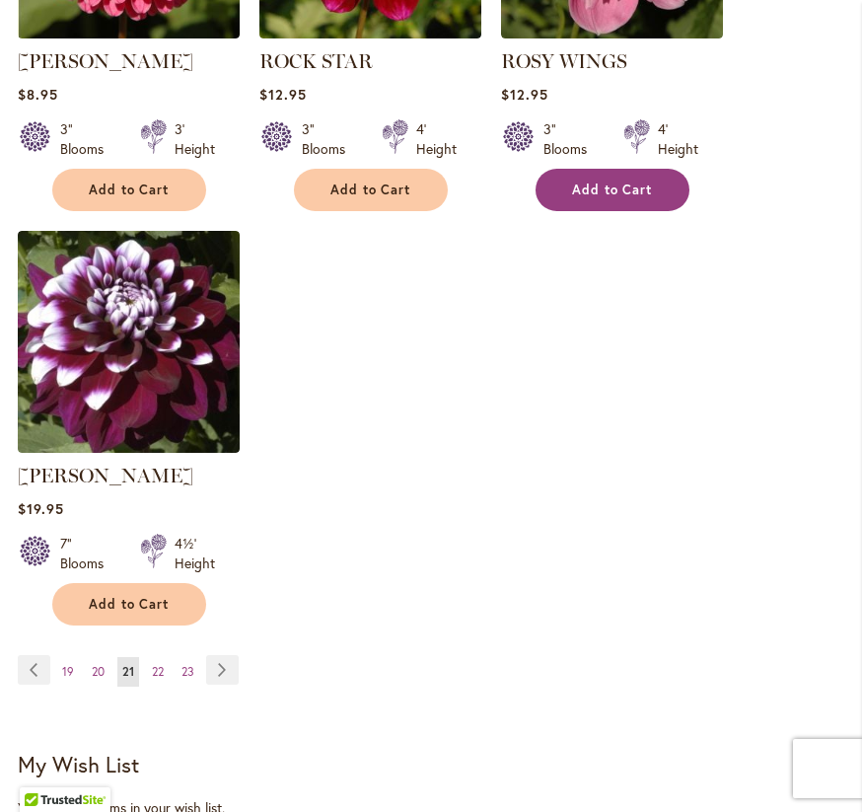
scroll to position [2795, 0]
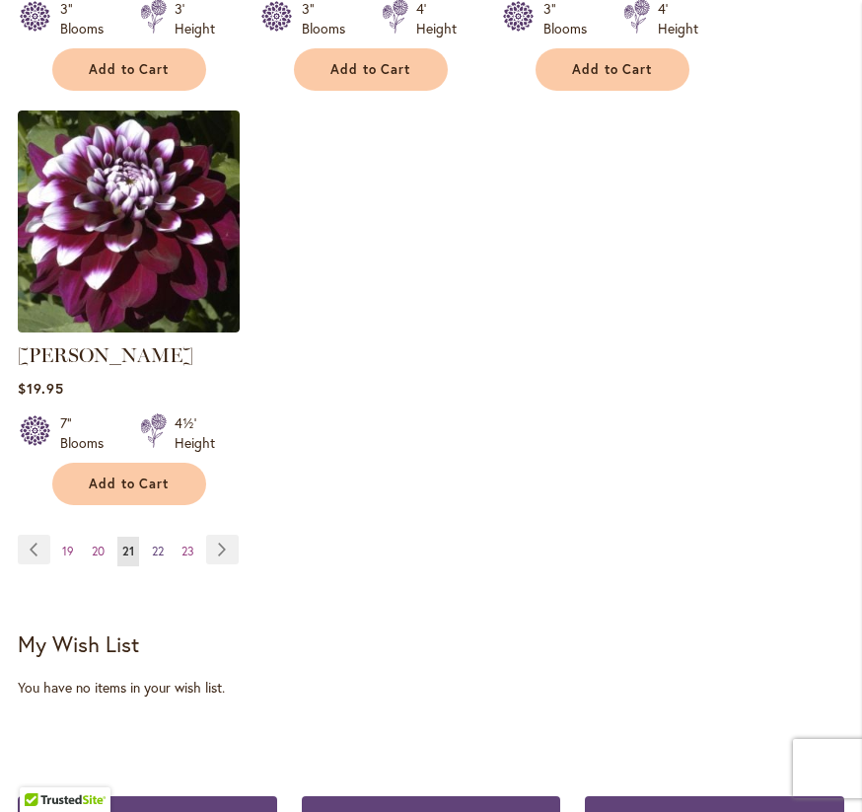
click at [157, 552] on span "22" at bounding box center [158, 551] width 12 height 15
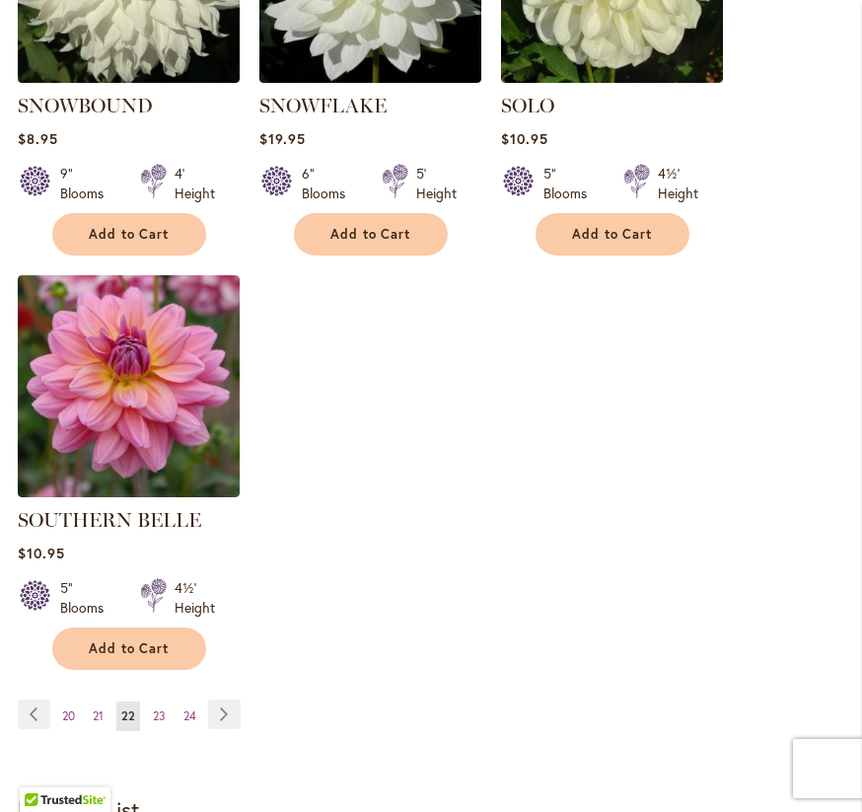
scroll to position [2637, 0]
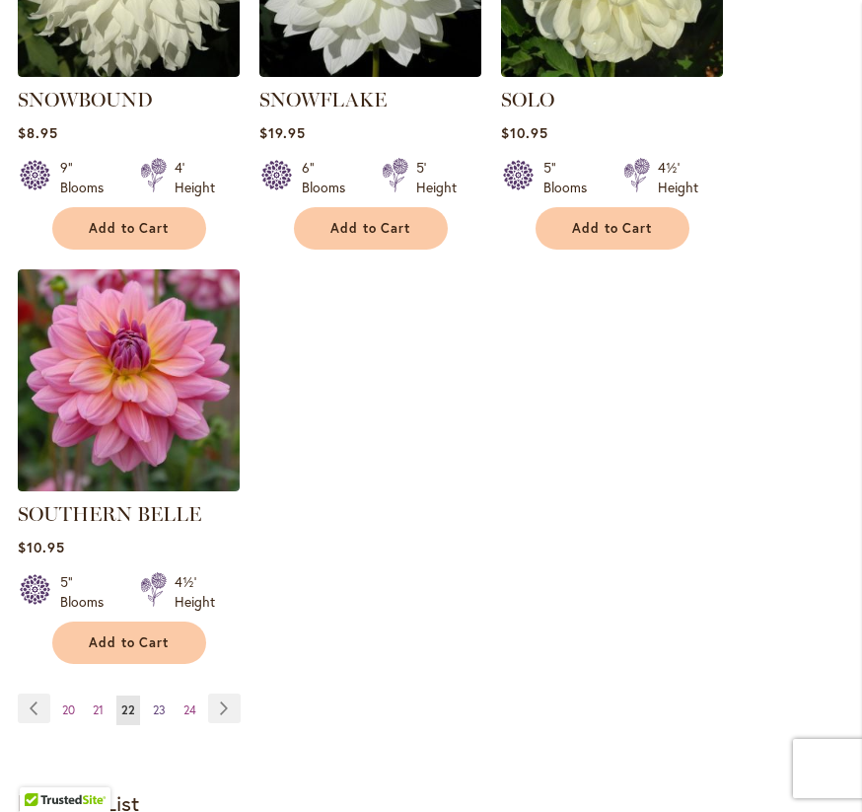
click at [158, 703] on span "23" at bounding box center [159, 710] width 13 height 15
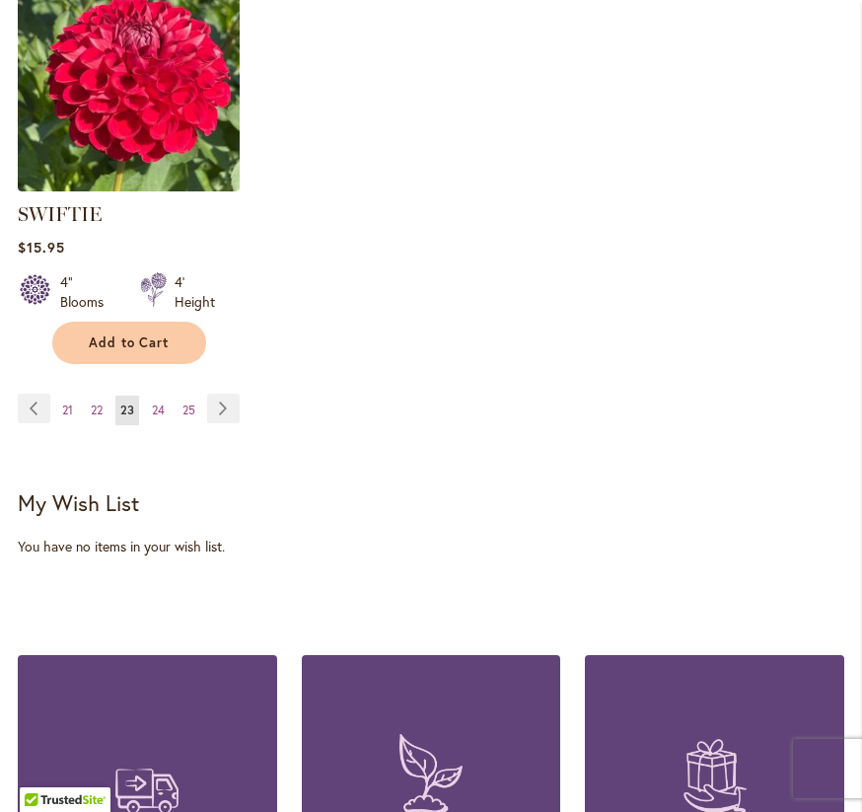
scroll to position [2912, 0]
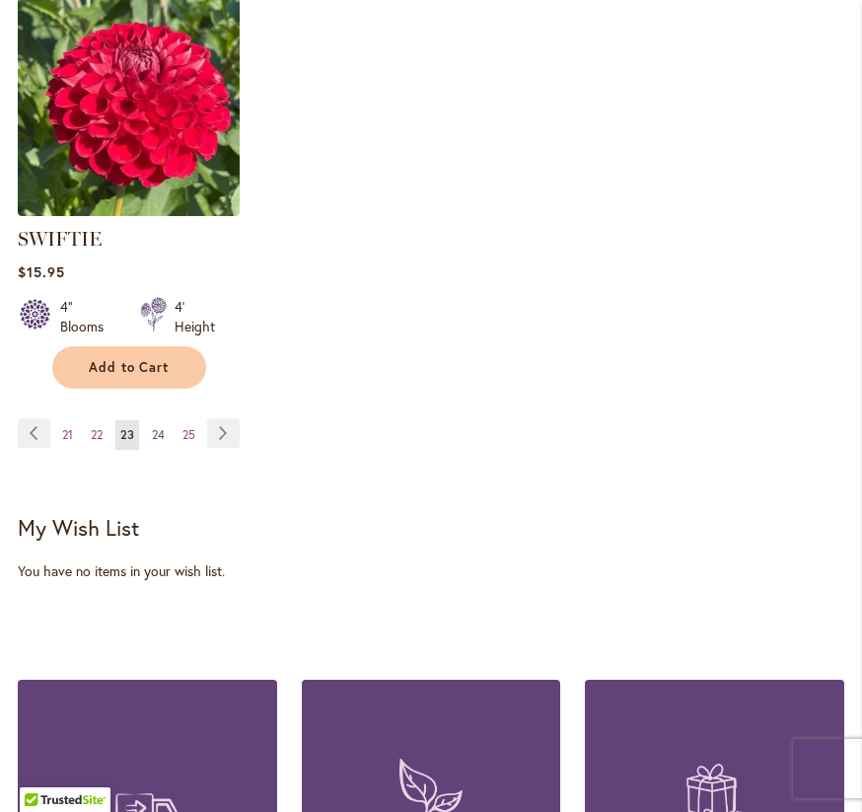
click at [152, 429] on span "24" at bounding box center [158, 434] width 13 height 15
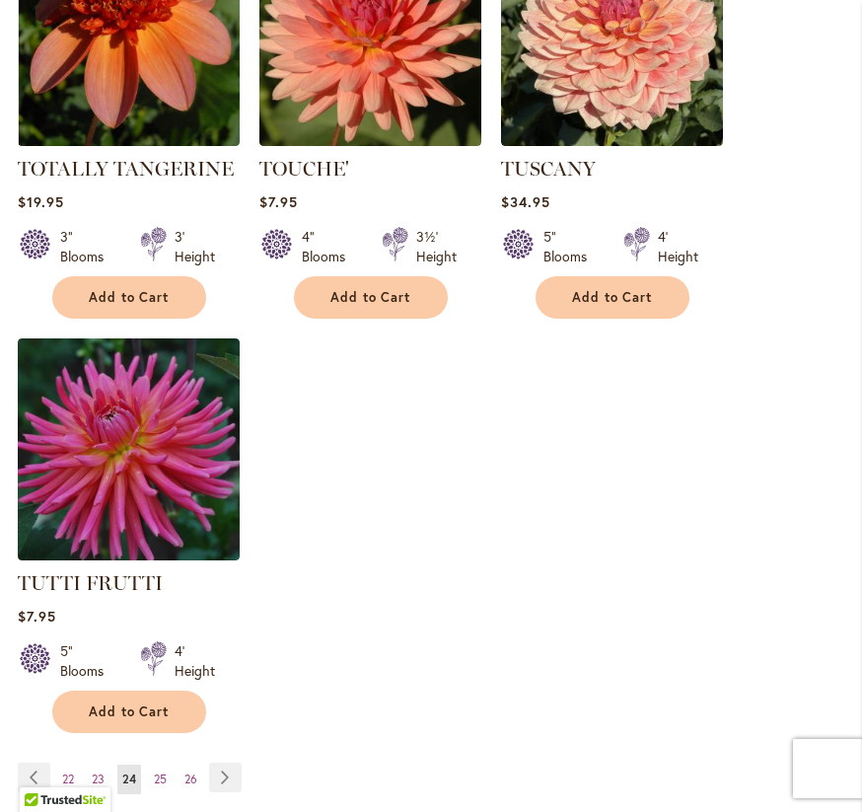
scroll to position [2594, 0]
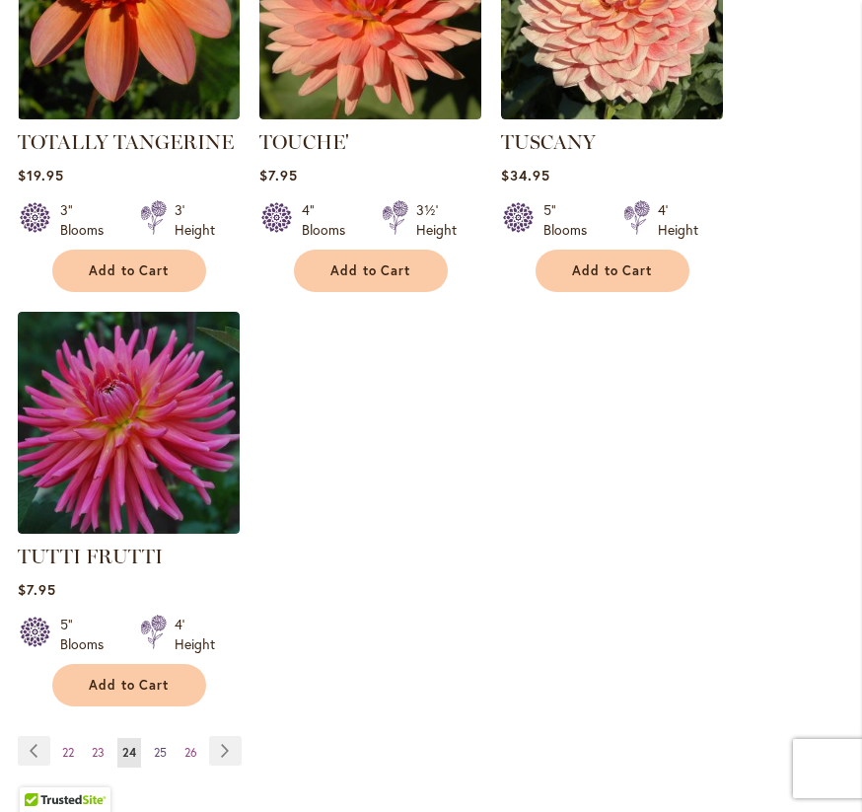
click at [161, 745] on span "25" at bounding box center [160, 752] width 13 height 15
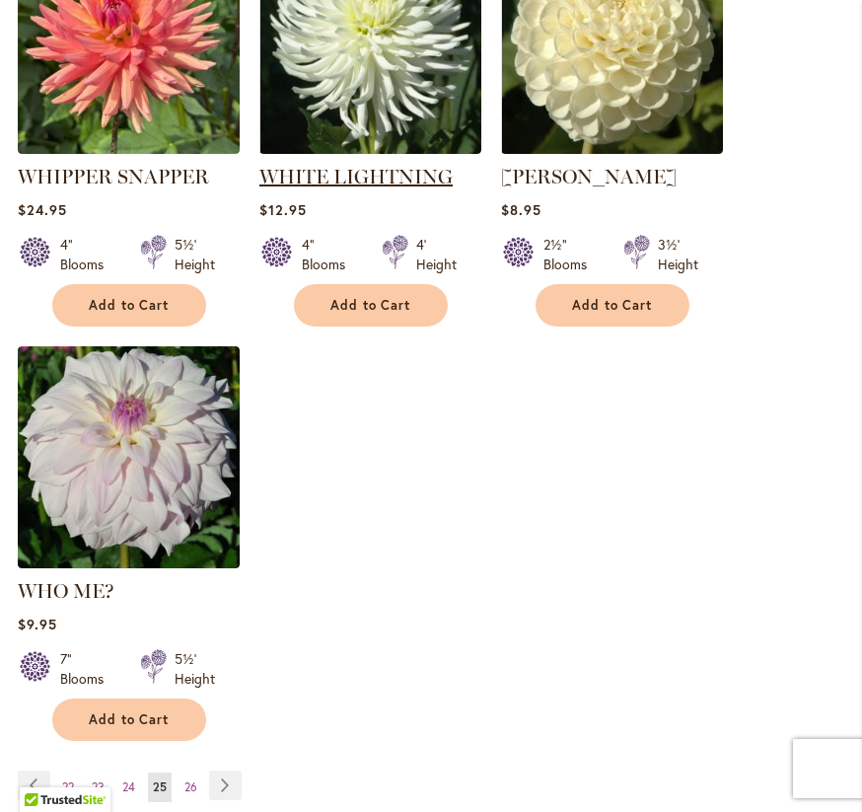
scroll to position [2602, 0]
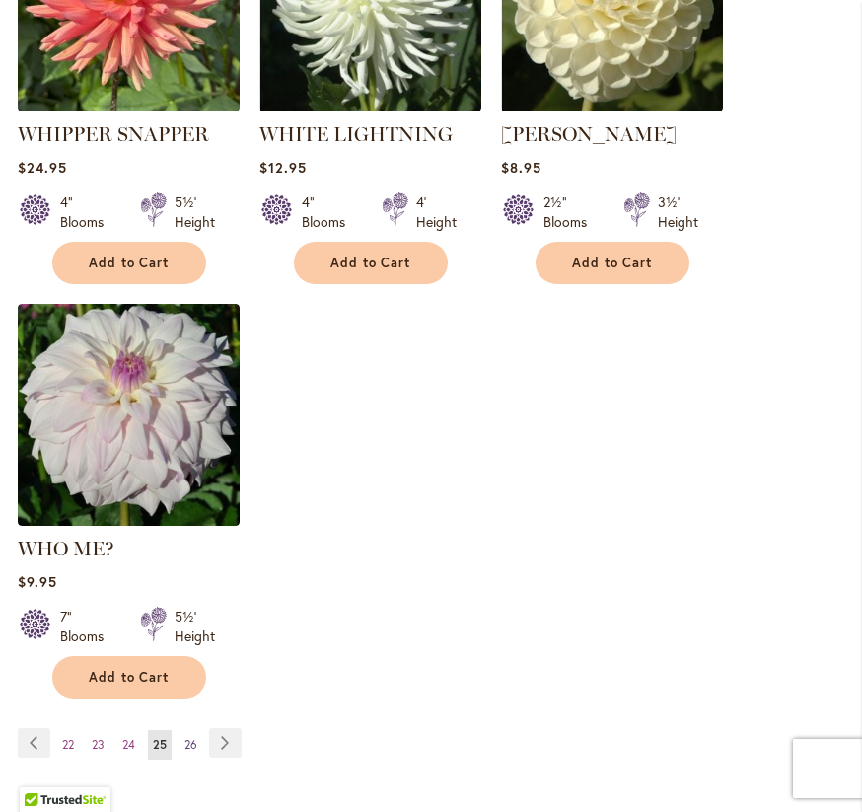
click at [189, 737] on span "26" at bounding box center [191, 744] width 13 height 15
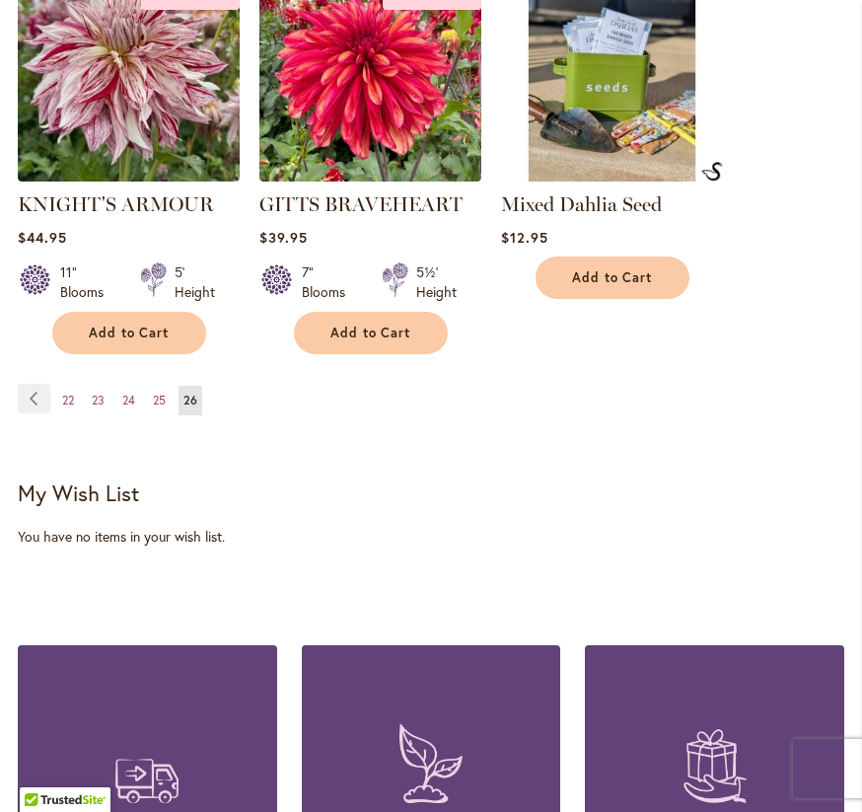
scroll to position [1928, 0]
